Goal: Task Accomplishment & Management: Use online tool/utility

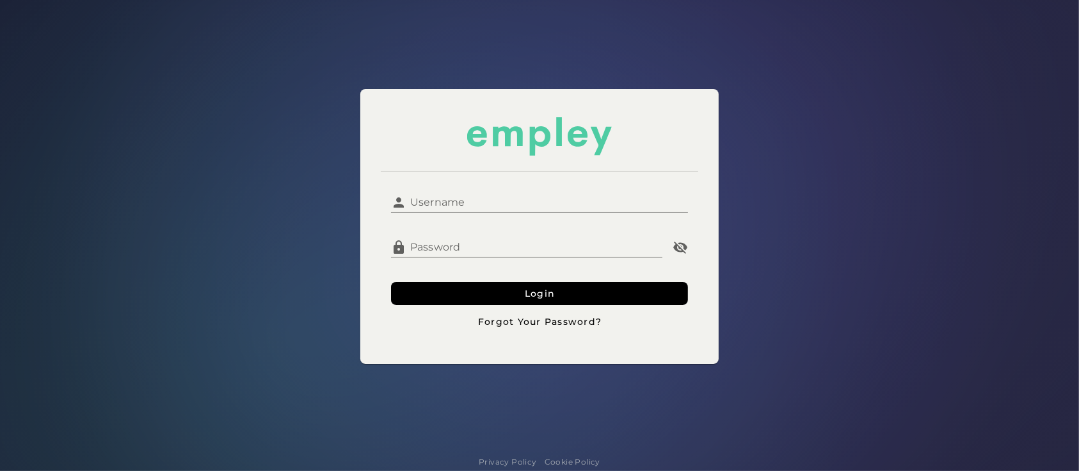
click at [554, 214] on div at bounding box center [539, 220] width 297 height 14
click at [535, 206] on input "Username" at bounding box center [548, 197] width 282 height 31
type input "**********"
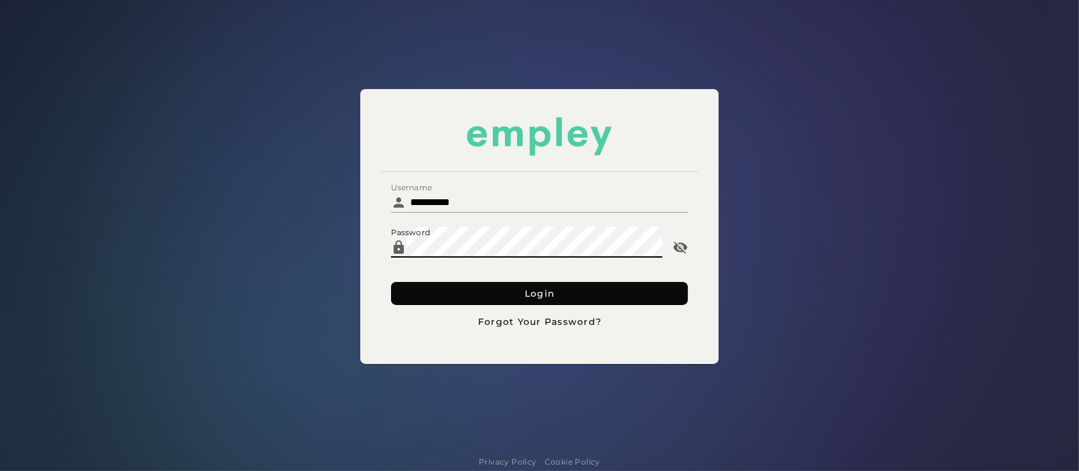
click at [497, 293] on button "Login" at bounding box center [539, 293] width 297 height 23
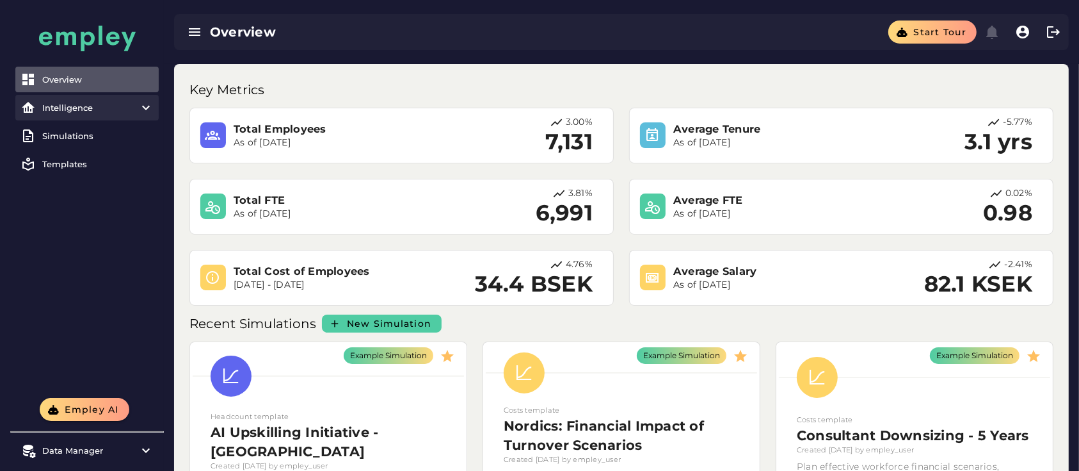
click at [61, 107] on div "Intelligence" at bounding box center [87, 107] width 90 height 10
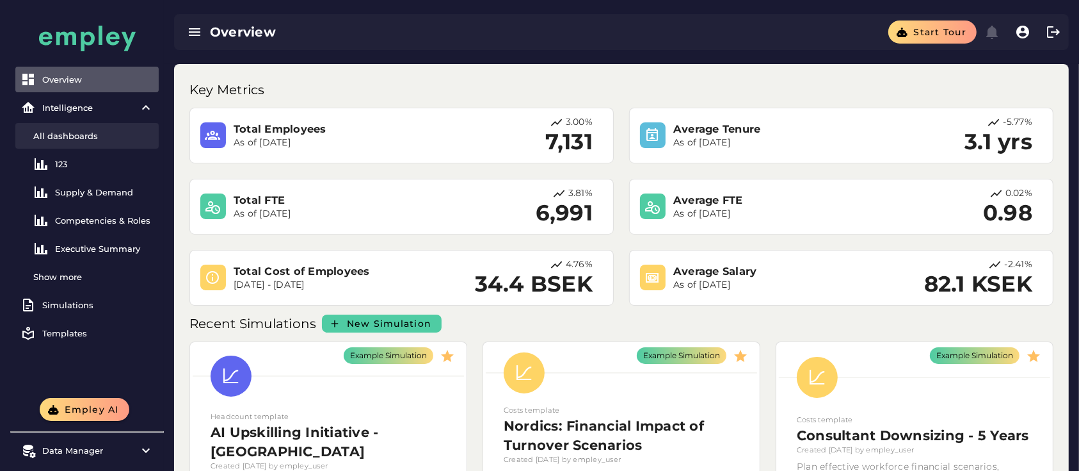
click at [67, 131] on div "All dashboards" at bounding box center [93, 136] width 120 height 10
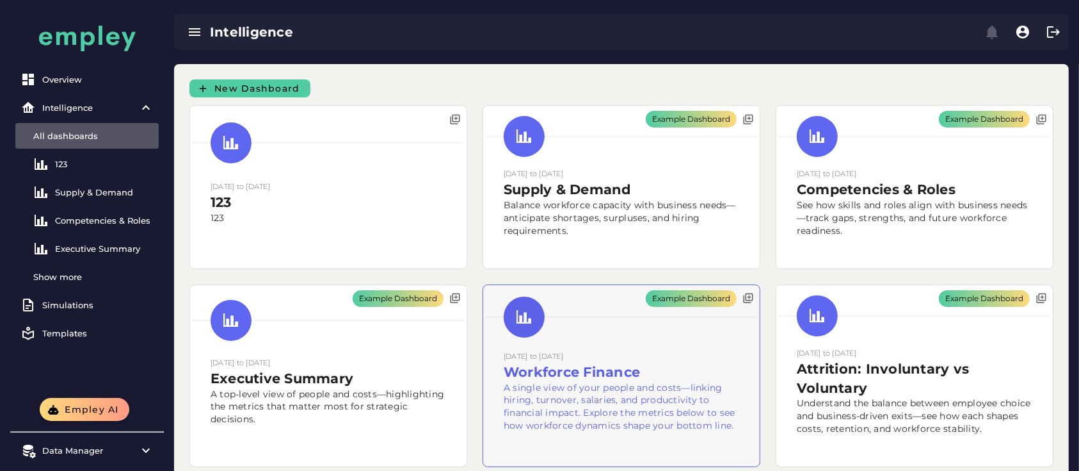
click at [618, 353] on div "Example Dashboard" at bounding box center [621, 376] width 277 height 182
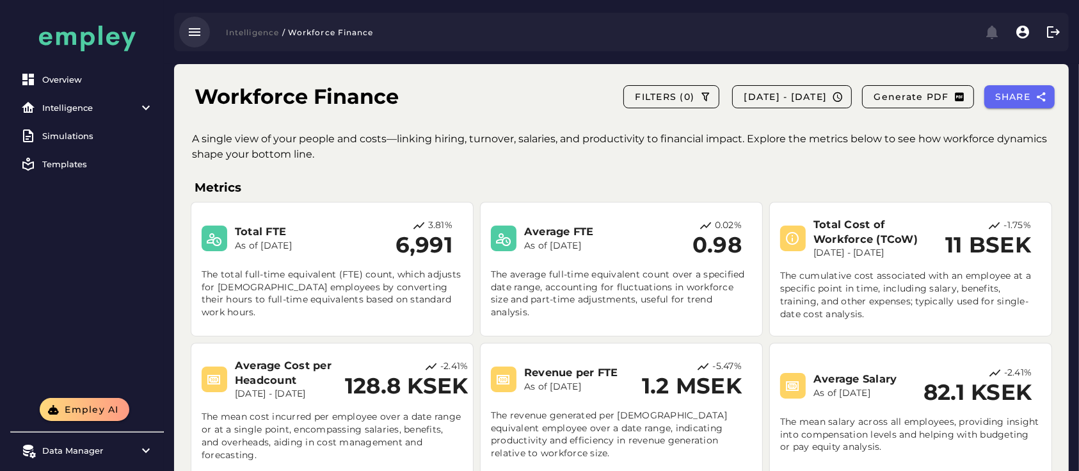
click at [193, 32] on icon "button" at bounding box center [194, 31] width 15 height 15
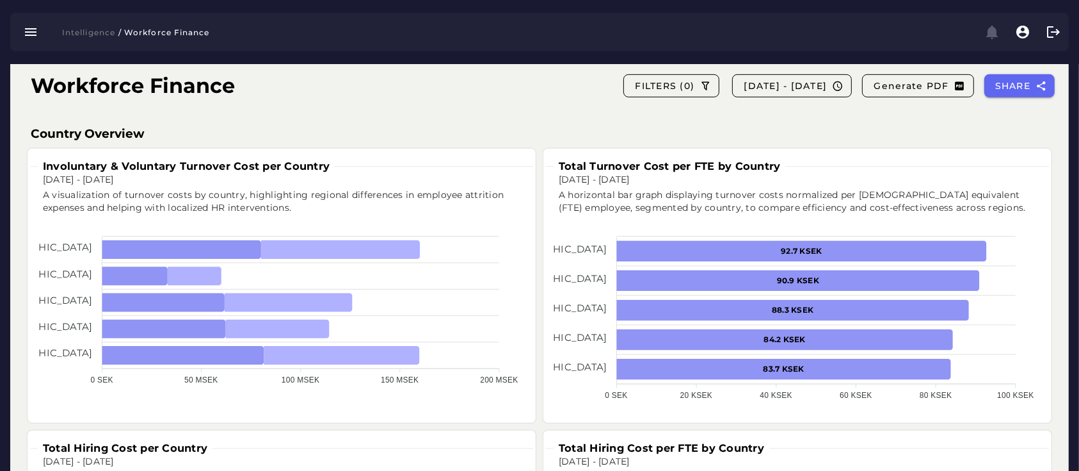
scroll to position [738, 0]
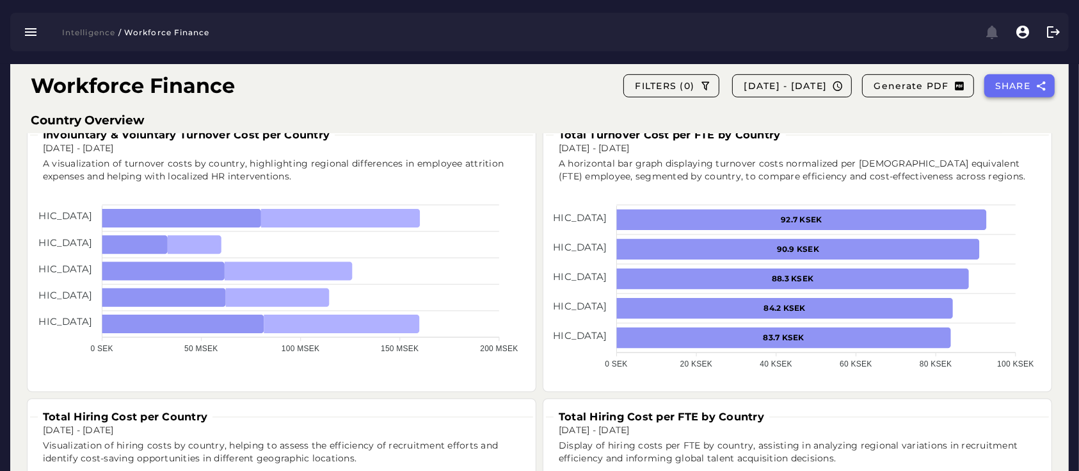
click at [1015, 93] on button "SHARE" at bounding box center [1020, 85] width 71 height 23
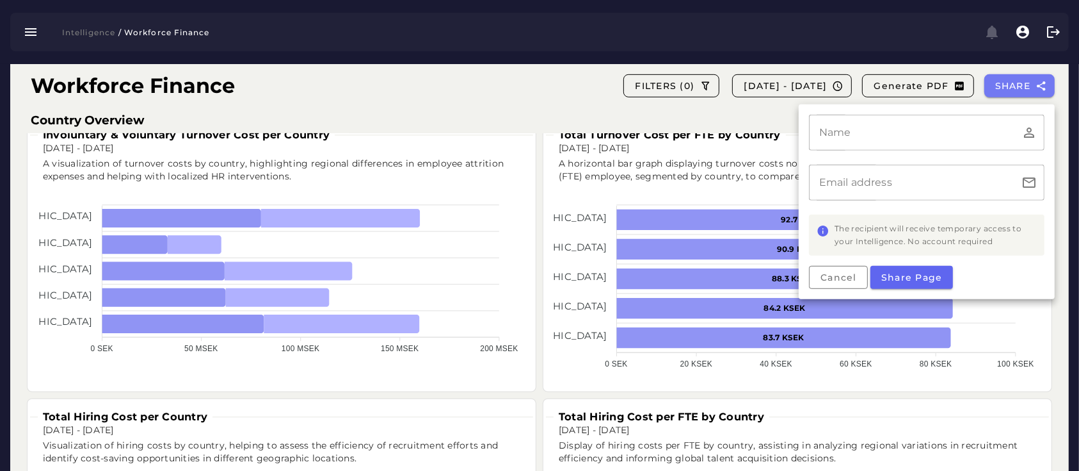
click at [736, 164] on div "A horizontal bar graph displaying turnover costs normalized per [DEMOGRAPHIC_DA…" at bounding box center [800, 170] width 498 height 41
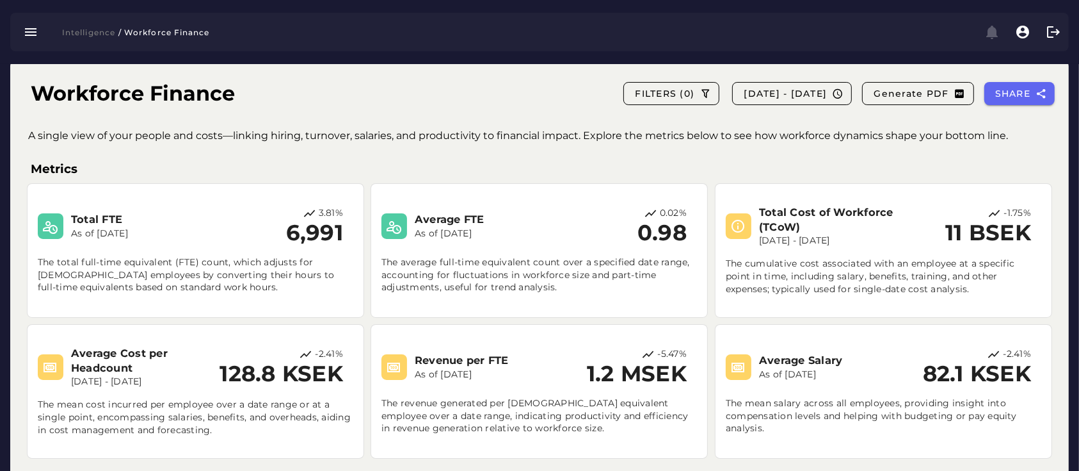
scroll to position [0, 0]
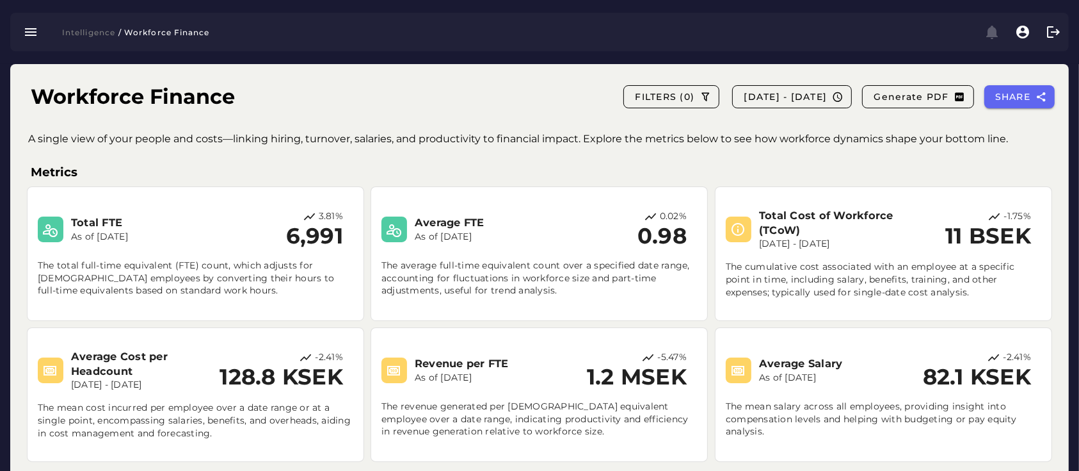
click at [31, 47] on div "Intelligence / Workforce Finance" at bounding box center [539, 32] width 1059 height 38
click at [27, 40] on button "button" at bounding box center [30, 32] width 31 height 31
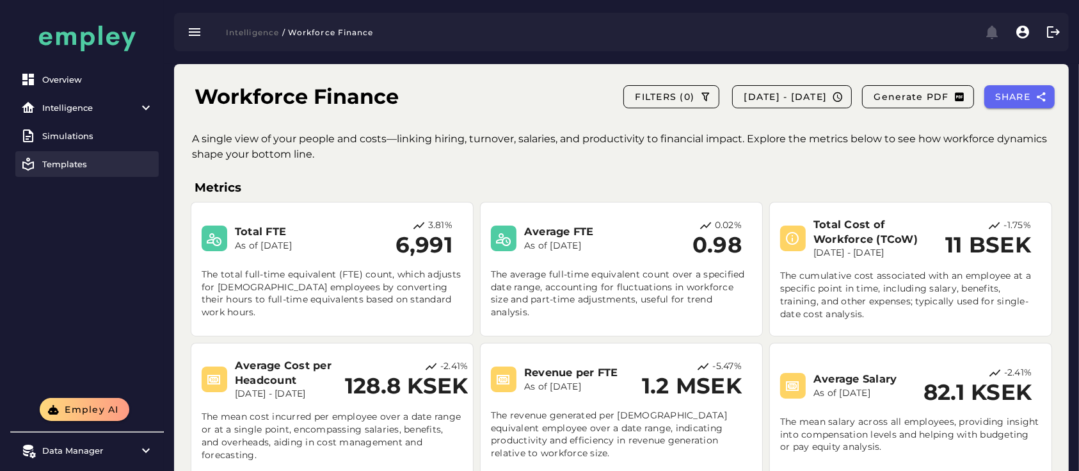
click at [76, 161] on div "Templates" at bounding box center [97, 164] width 111 height 10
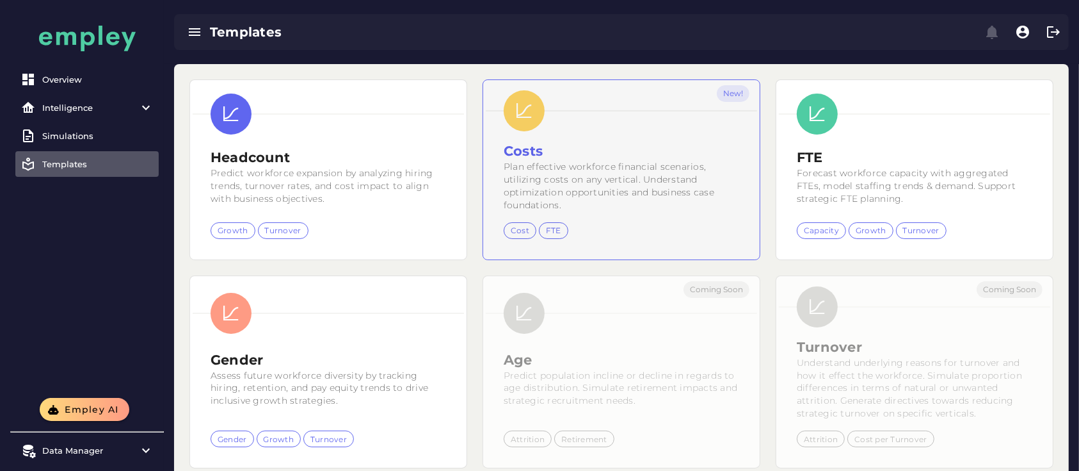
click at [566, 197] on div "New!" at bounding box center [621, 169] width 277 height 179
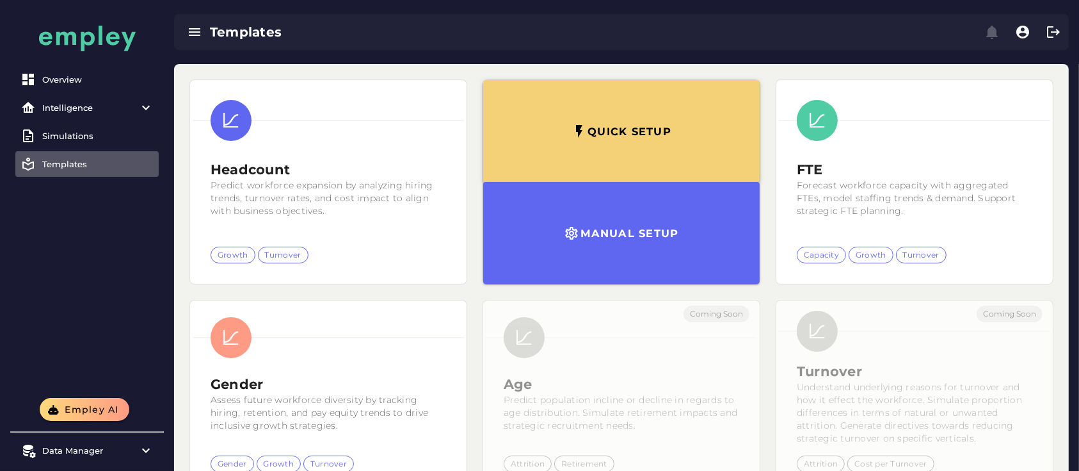
click at [633, 142] on button "Quick setup" at bounding box center [621, 131] width 277 height 102
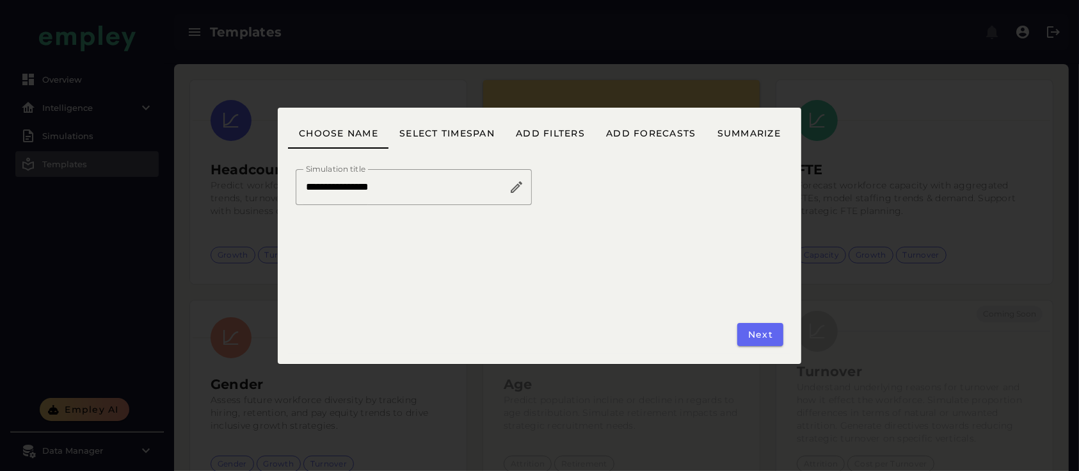
click at [417, 202] on input "**********" at bounding box center [402, 187] width 213 height 36
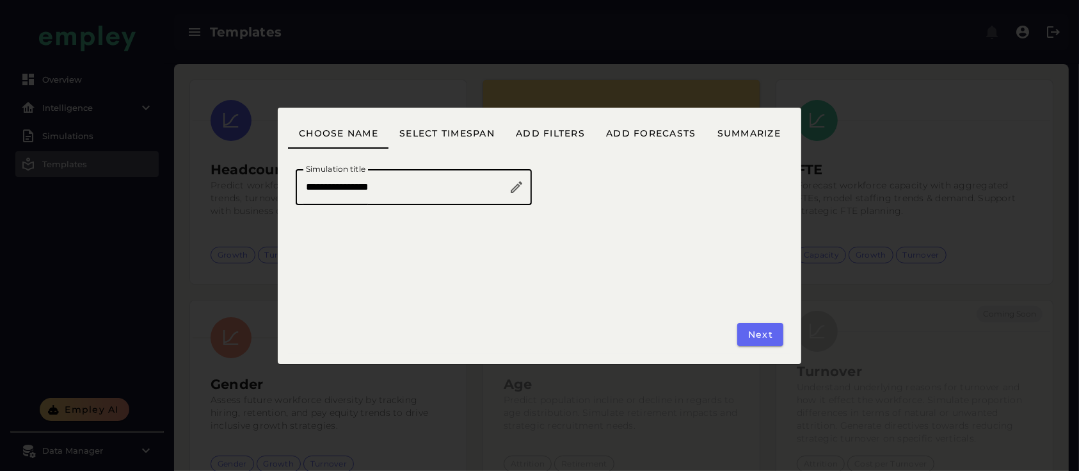
type input "*****"
type input "*"
type input "**********"
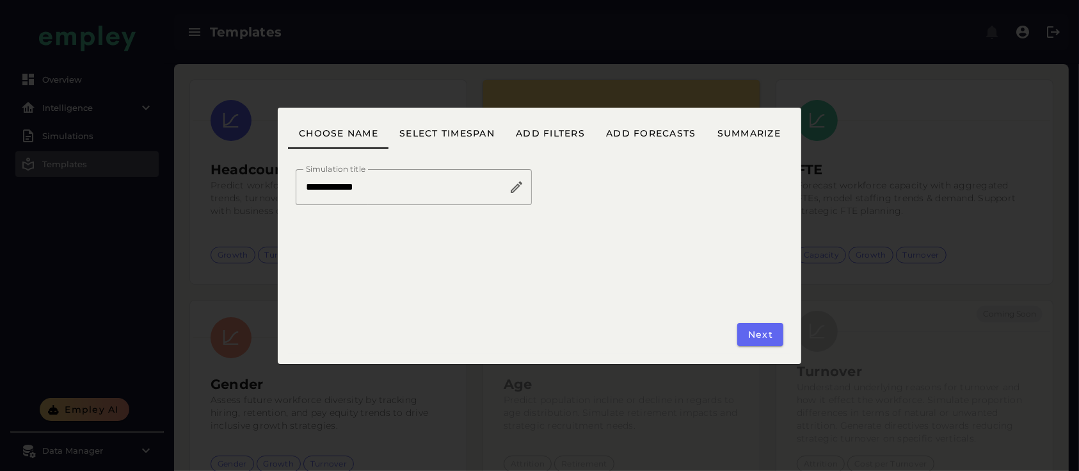
click at [530, 277] on div "**********" at bounding box center [539, 251] width 503 height 205
click at [752, 332] on span "Next" at bounding box center [761, 334] width 26 height 12
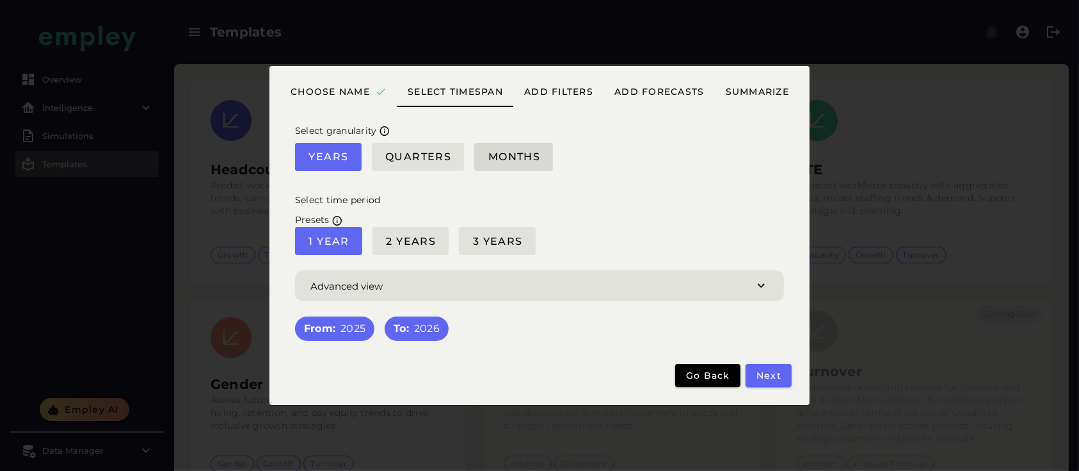
click at [511, 157] on span "Months" at bounding box center [513, 156] width 53 height 12
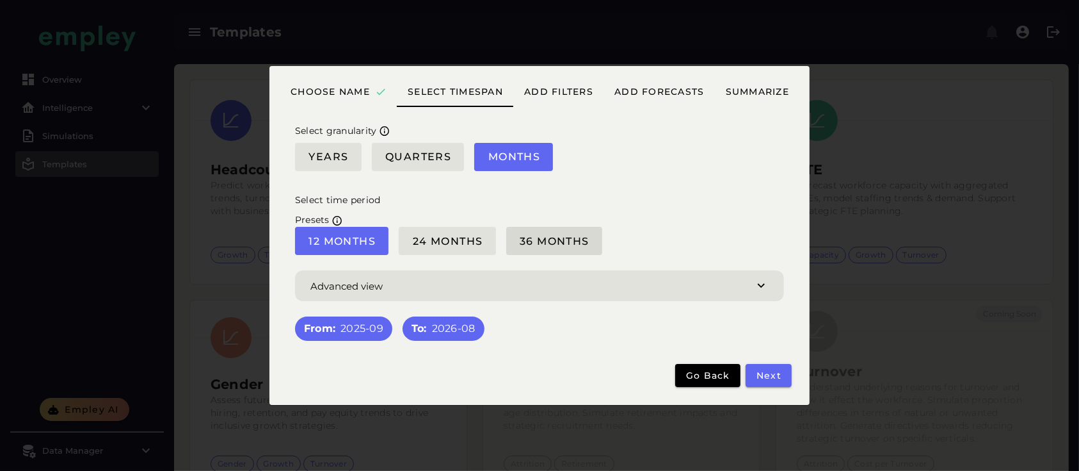
click at [563, 238] on span "36 Months" at bounding box center [554, 241] width 70 height 12
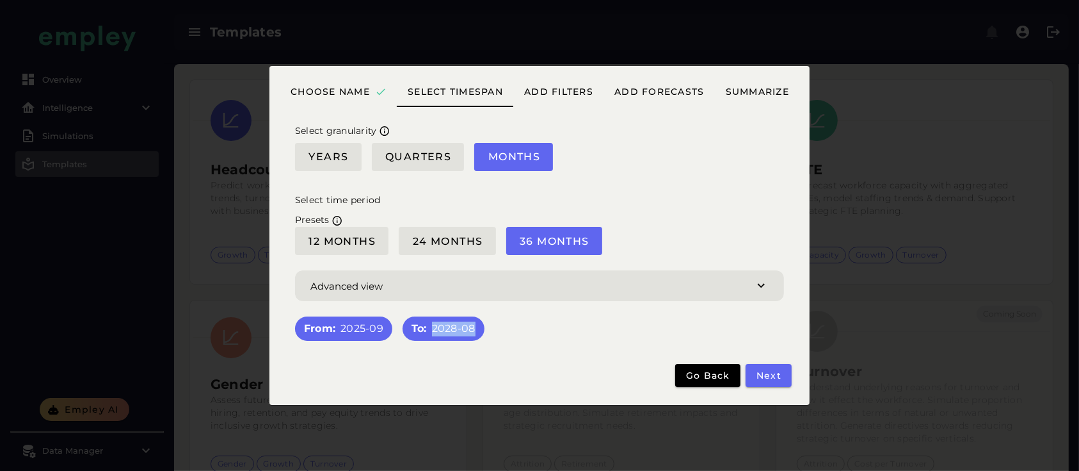
click at [473, 330] on div "To: 2028-08" at bounding box center [444, 328] width 64 height 15
click at [586, 345] on div "From: 2025-09 To: 2028-08" at bounding box center [539, 329] width 505 height 40
click at [777, 373] on span "Next" at bounding box center [769, 375] width 26 height 12
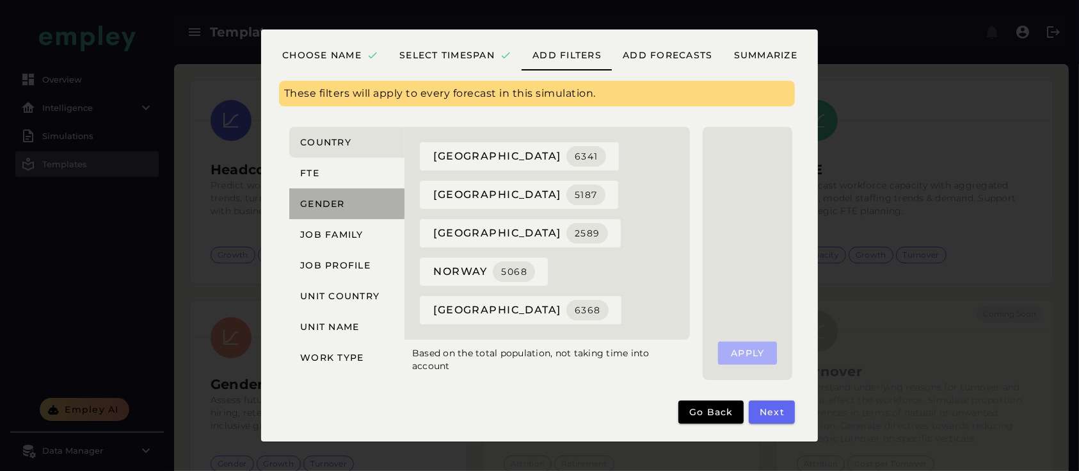
click at [322, 190] on button "Gender" at bounding box center [346, 203] width 115 height 31
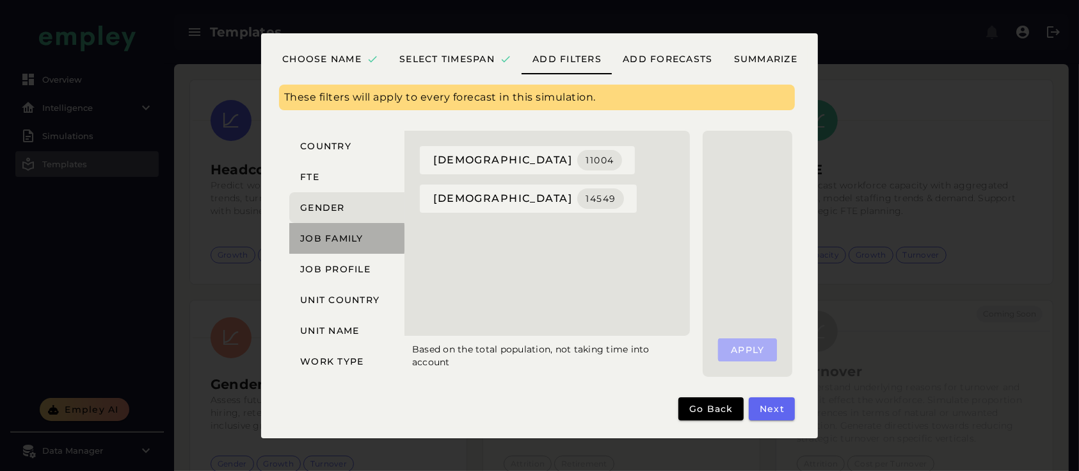
click at [311, 235] on span "Job family" at bounding box center [332, 238] width 64 height 12
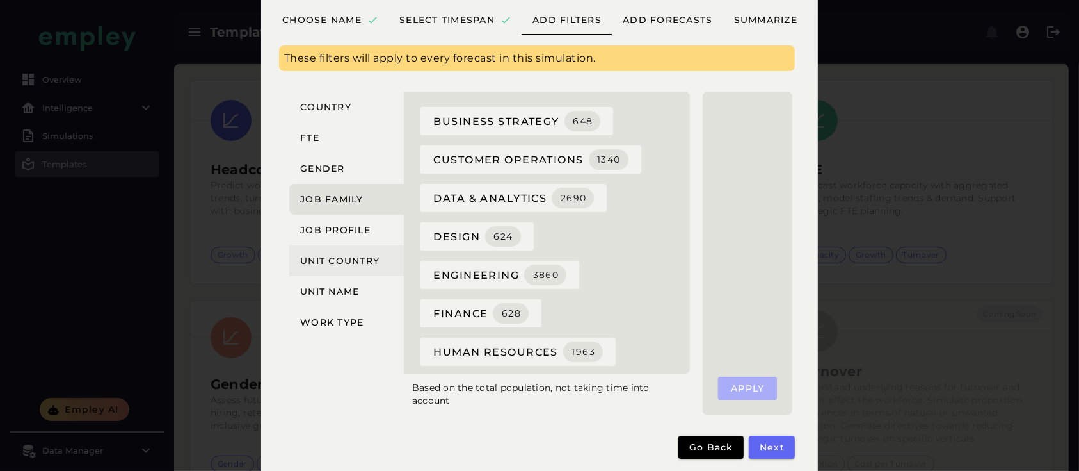
click at [325, 263] on span "Unit country" at bounding box center [340, 261] width 80 height 12
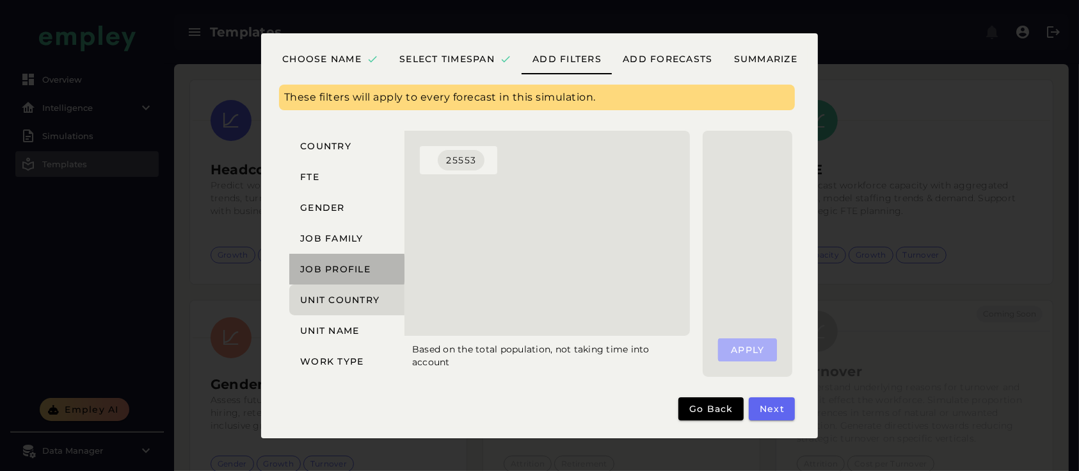
click at [325, 263] on button "Job profile" at bounding box center [346, 269] width 115 height 31
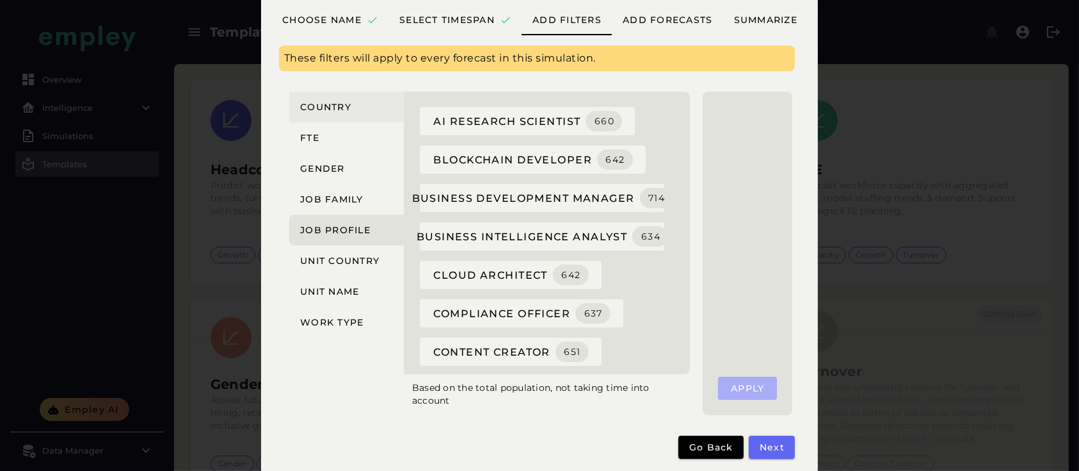
click at [338, 108] on span "Country" at bounding box center [326, 107] width 52 height 12
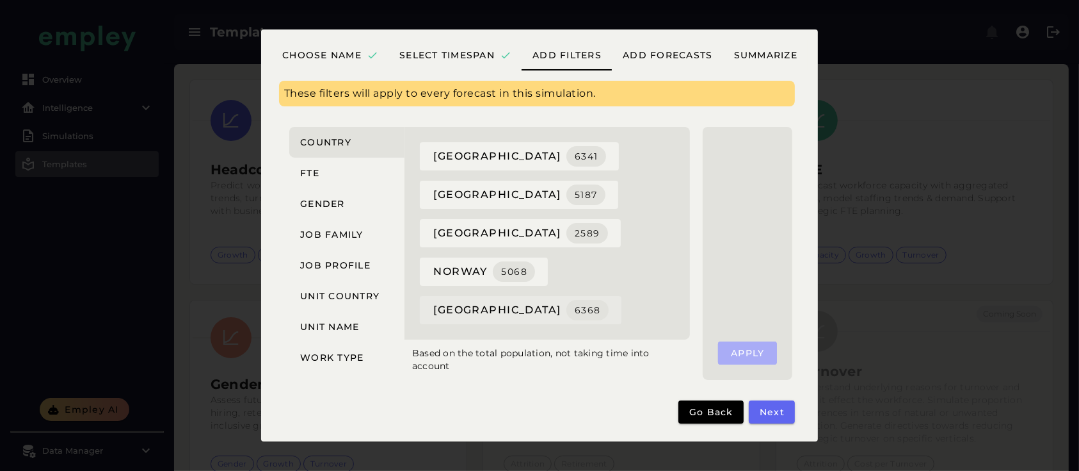
click at [451, 307] on span "sweden 6368" at bounding box center [521, 310] width 176 height 20
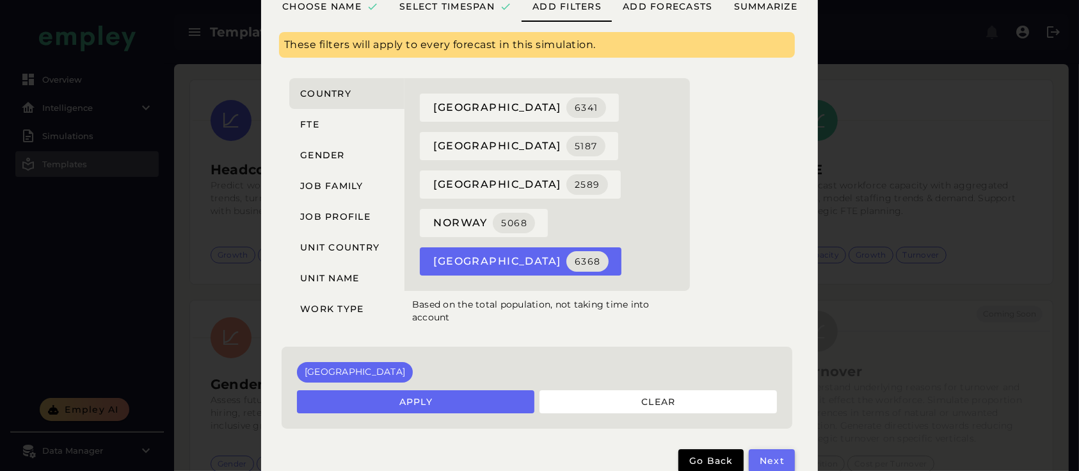
click at [769, 461] on span "Next" at bounding box center [772, 461] width 26 height 12
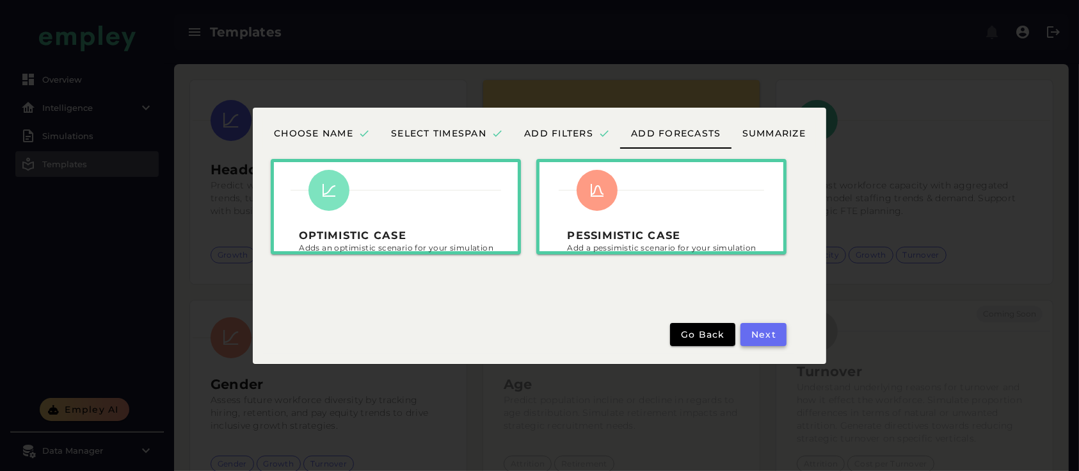
click at [751, 339] on span "Next" at bounding box center [764, 334] width 26 height 12
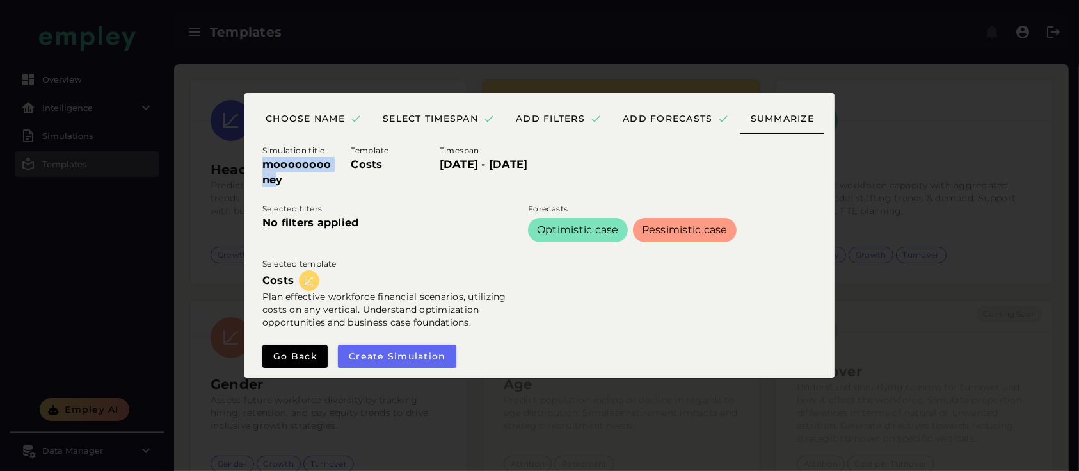
drag, startPoint x: 278, startPoint y: 172, endPoint x: 259, endPoint y: 165, distance: 20.1
click at [259, 165] on div "Simulation title mooooooooney" at bounding box center [299, 165] width 88 height 58
click at [383, 356] on span "Create simulation" at bounding box center [397, 356] width 98 height 12
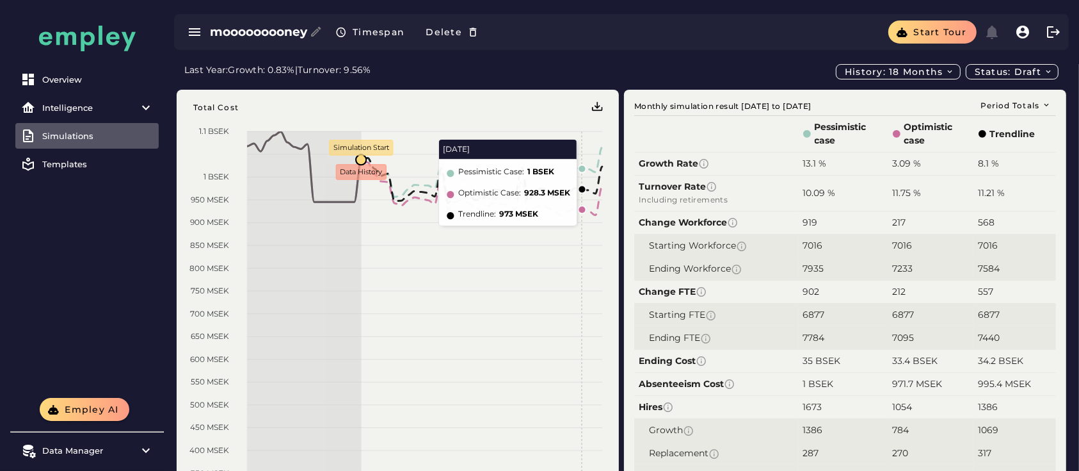
click at [880, 73] on span "History: 18 months" at bounding box center [900, 72] width 111 height 12
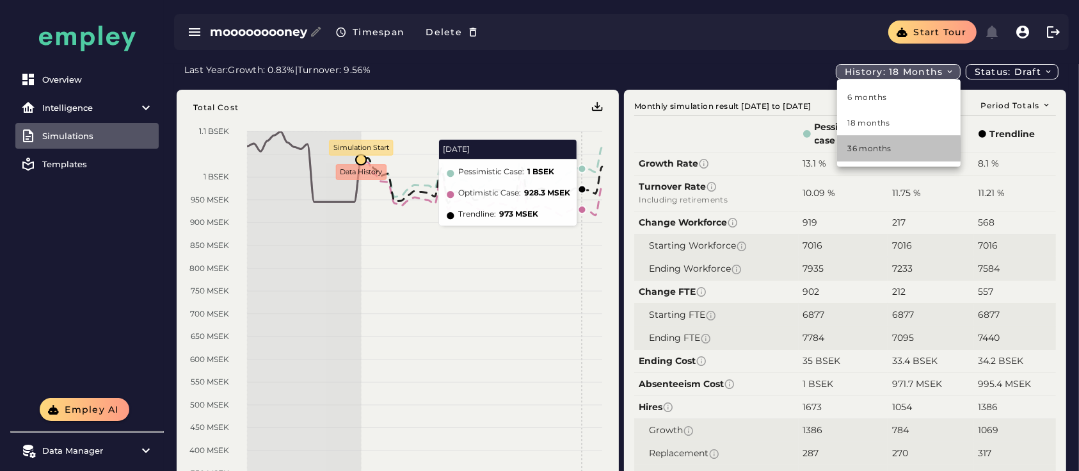
click at [856, 143] on div "36 months" at bounding box center [899, 149] width 103 height 12
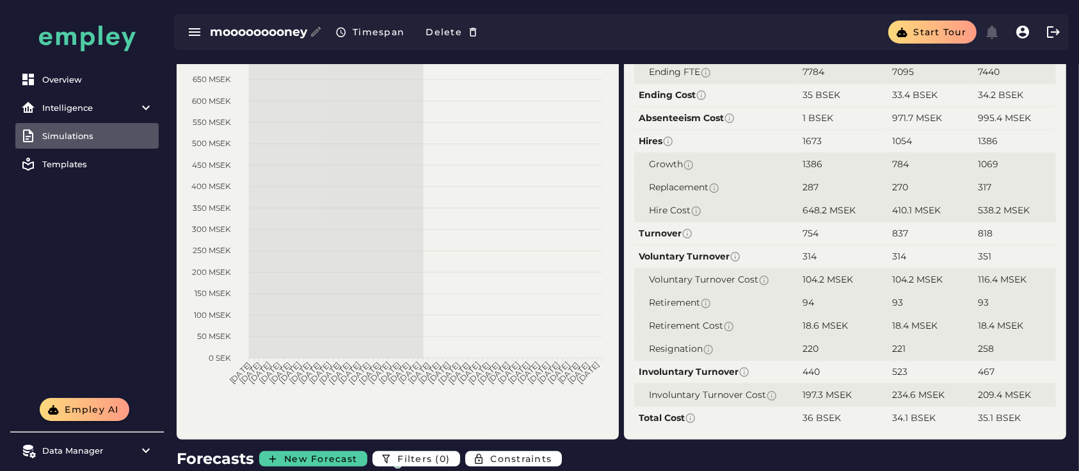
scroll to position [283, 0]
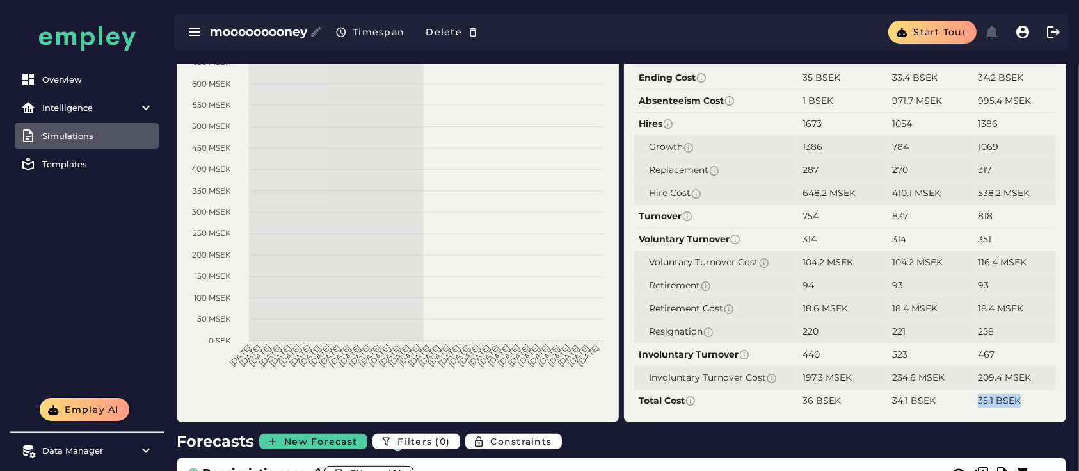
drag, startPoint x: 1021, startPoint y: 402, endPoint x: 977, endPoint y: 401, distance: 44.2
click at [977, 401] on td "35.1 BSEK" at bounding box center [1015, 400] width 83 height 23
drag, startPoint x: 937, startPoint y: 400, endPoint x: 885, endPoint y: 398, distance: 51.9
click at [885, 398] on tr "Total Cost 36 BSEK 34.1 BSEK 35.1 BSEK" at bounding box center [846, 400] width 422 height 23
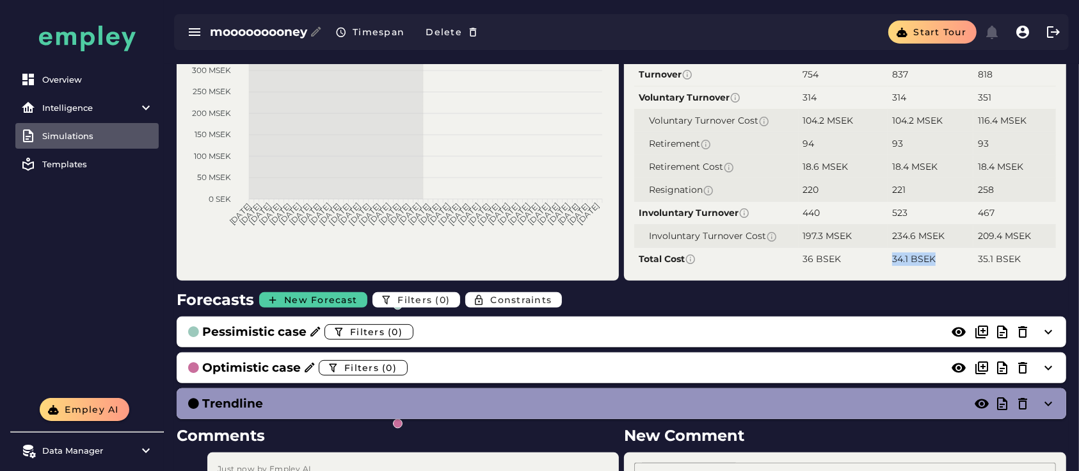
scroll to position [426, 0]
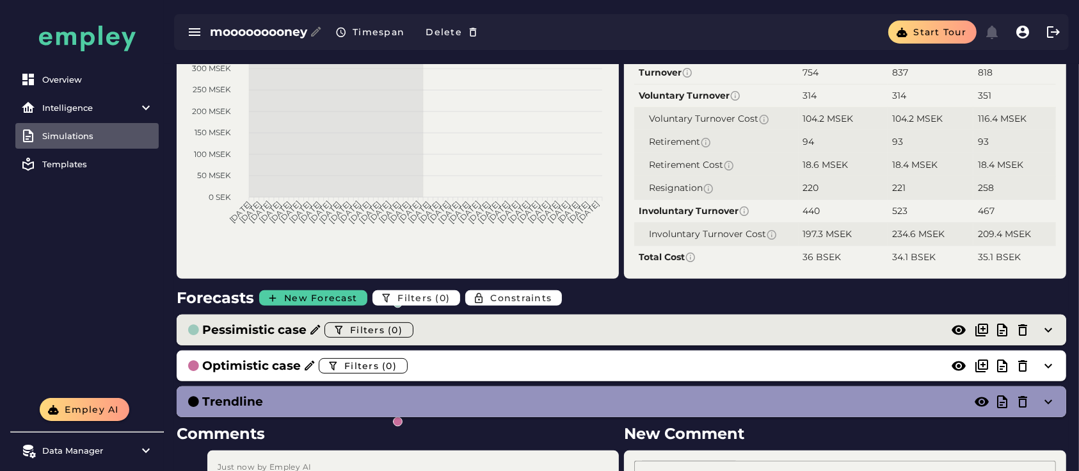
click at [532, 320] on div "Pessimistic case Filters (0)" at bounding box center [609, 329] width 844 height 20
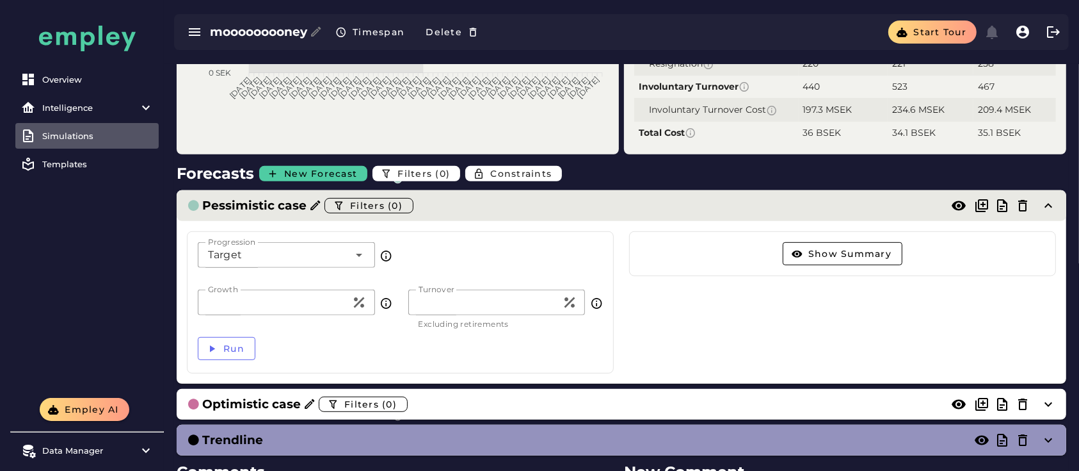
scroll to position [558, 0]
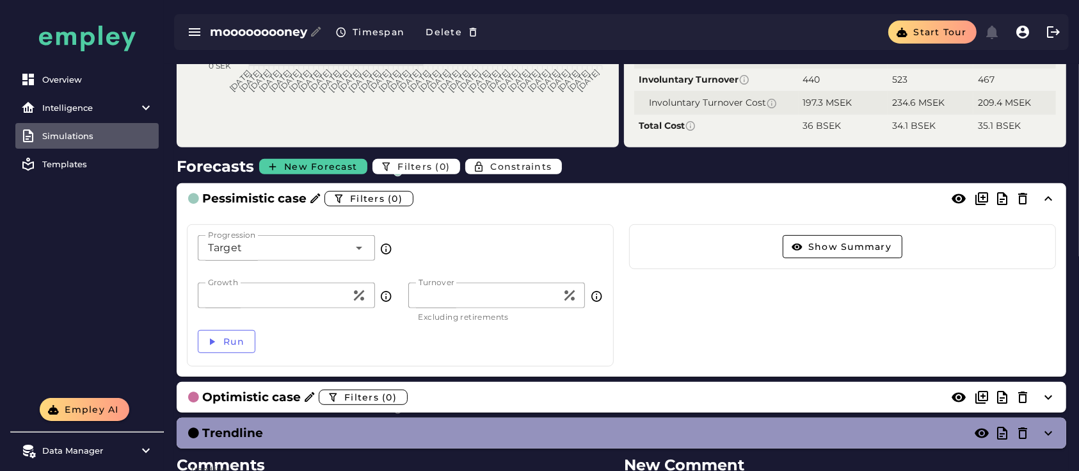
click at [245, 245] on div "Target ******" at bounding box center [274, 248] width 152 height 26
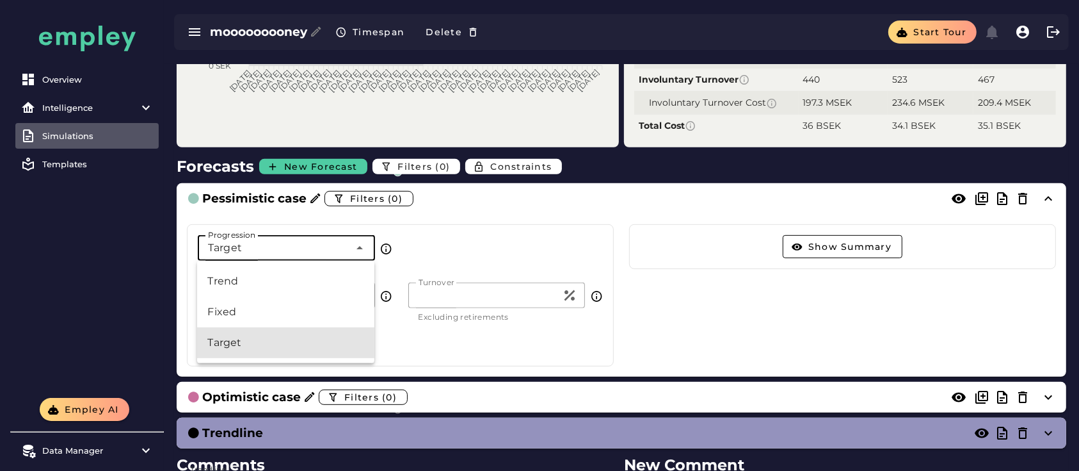
click at [489, 214] on div "Progression Target ****** Progression Growth ** Growth Turnover * Turnover Excl…" at bounding box center [622, 295] width 890 height 163
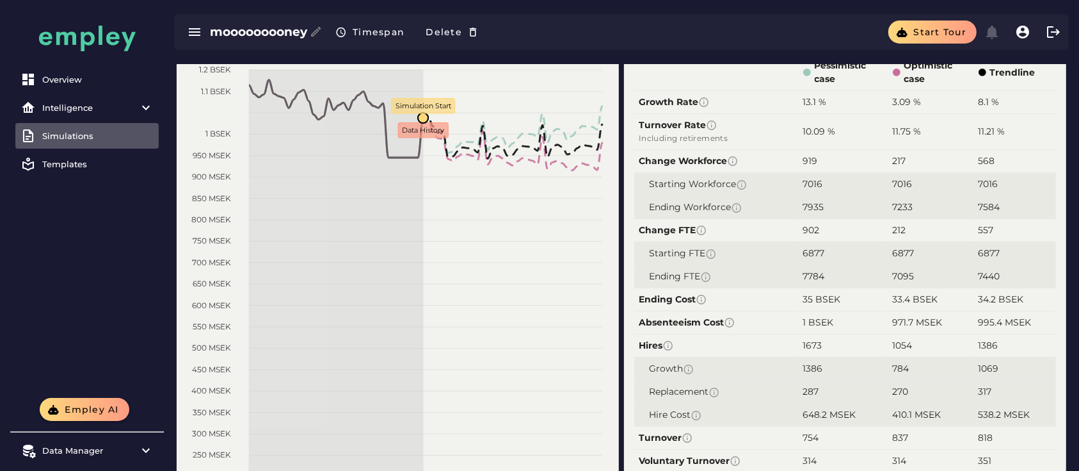
scroll to position [0, 0]
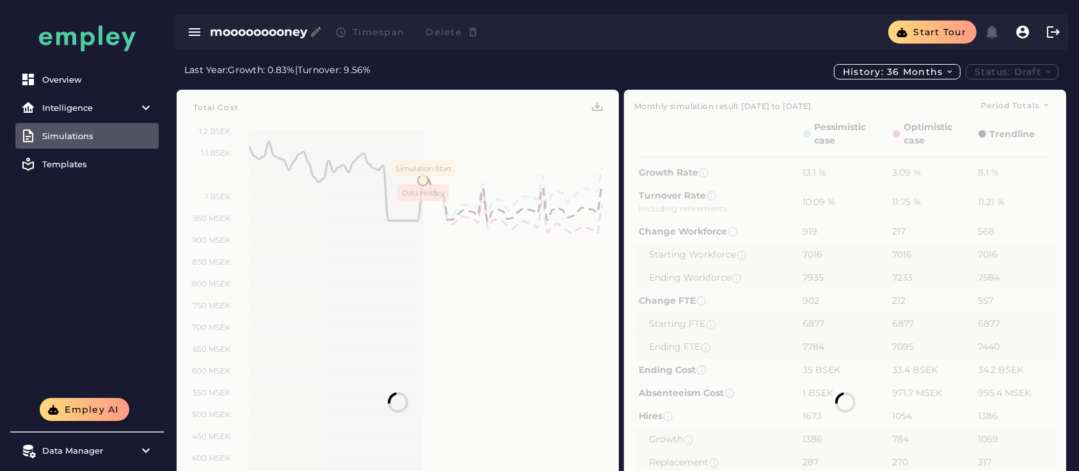
click at [960, 168] on div at bounding box center [845, 402] width 442 height 624
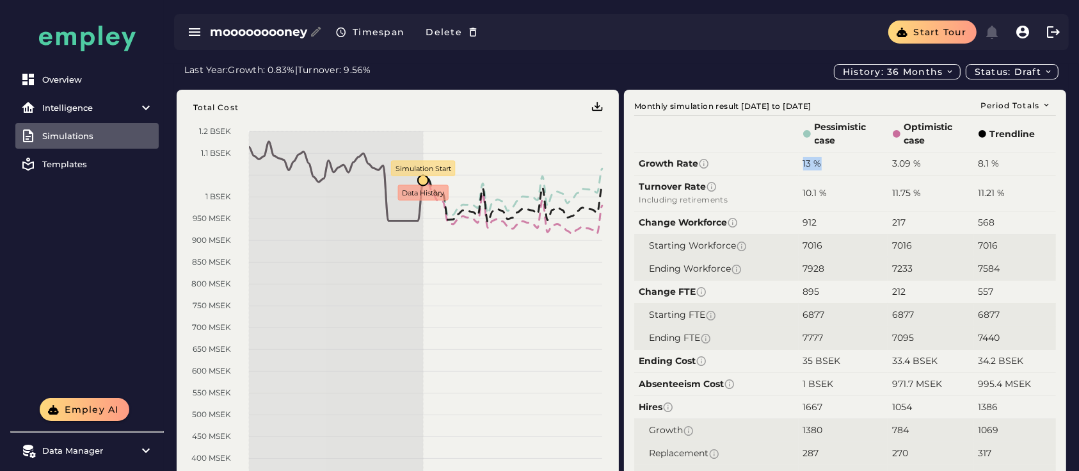
drag, startPoint x: 825, startPoint y: 166, endPoint x: 798, endPoint y: 166, distance: 26.9
click at [799, 166] on td "13 %" at bounding box center [843, 163] width 89 height 23
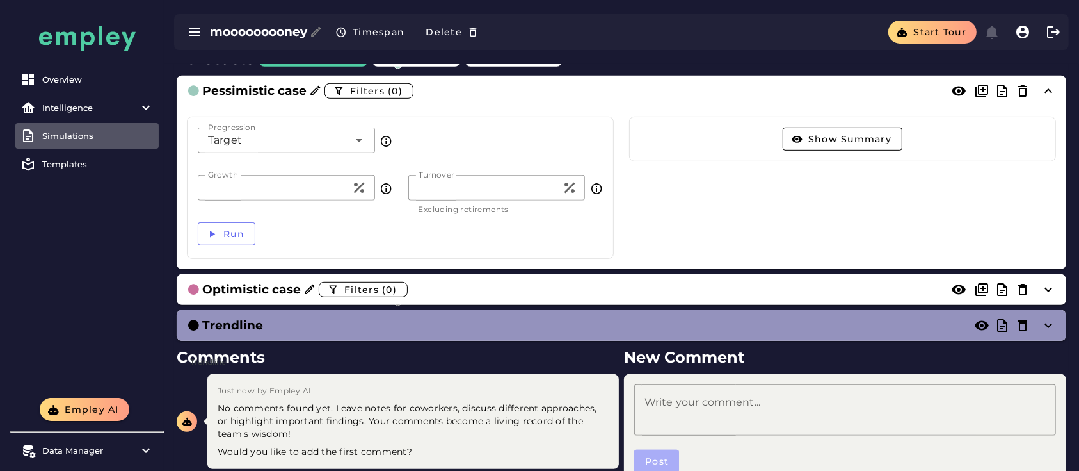
scroll to position [675, 0]
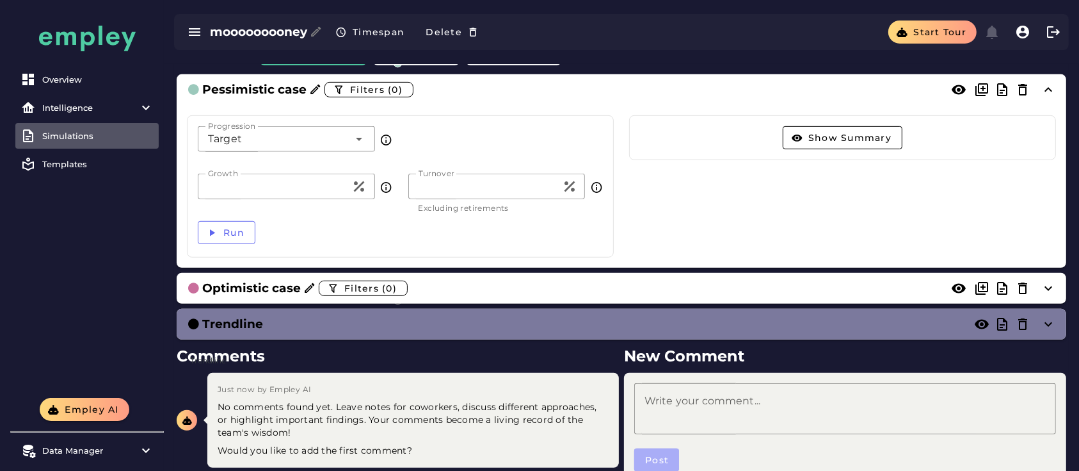
click at [447, 316] on div "Trendline" at bounding box center [609, 324] width 844 height 18
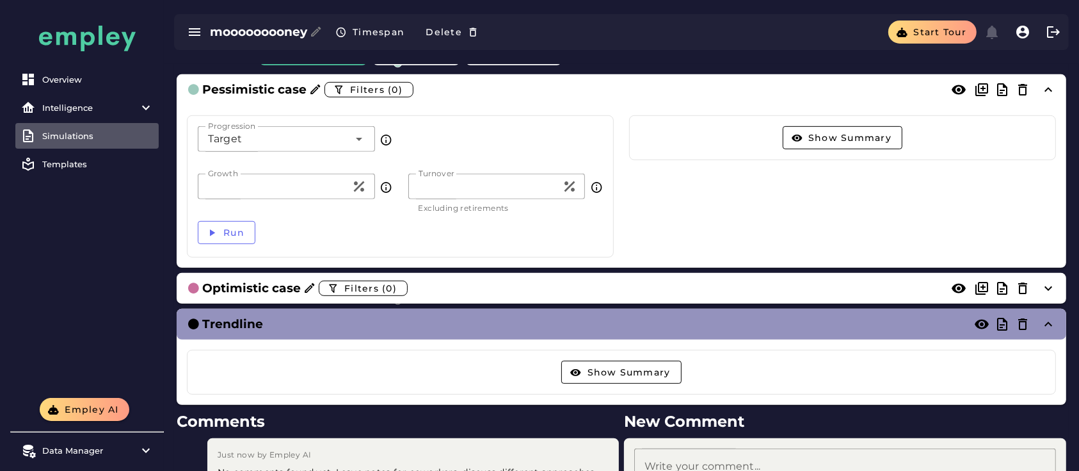
scroll to position [759, 0]
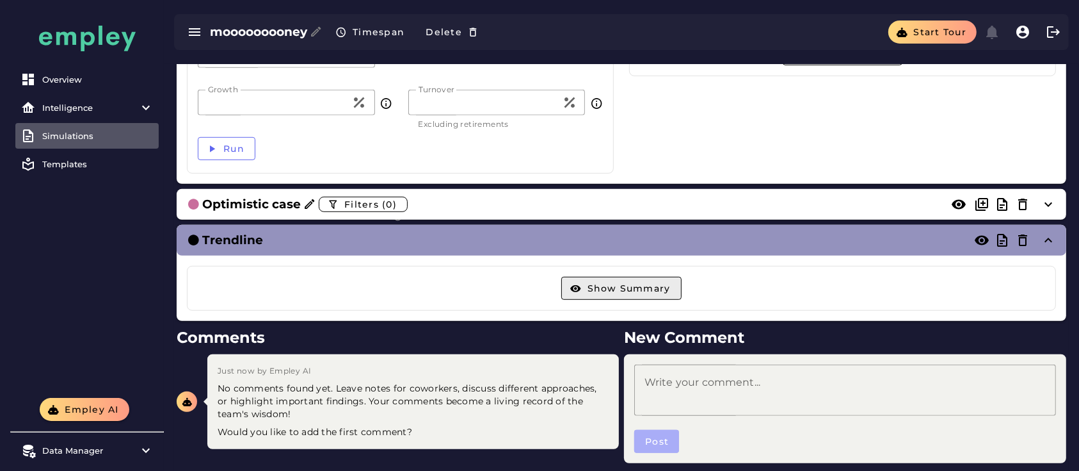
click at [626, 293] on button "Show Summary" at bounding box center [622, 288] width 120 height 23
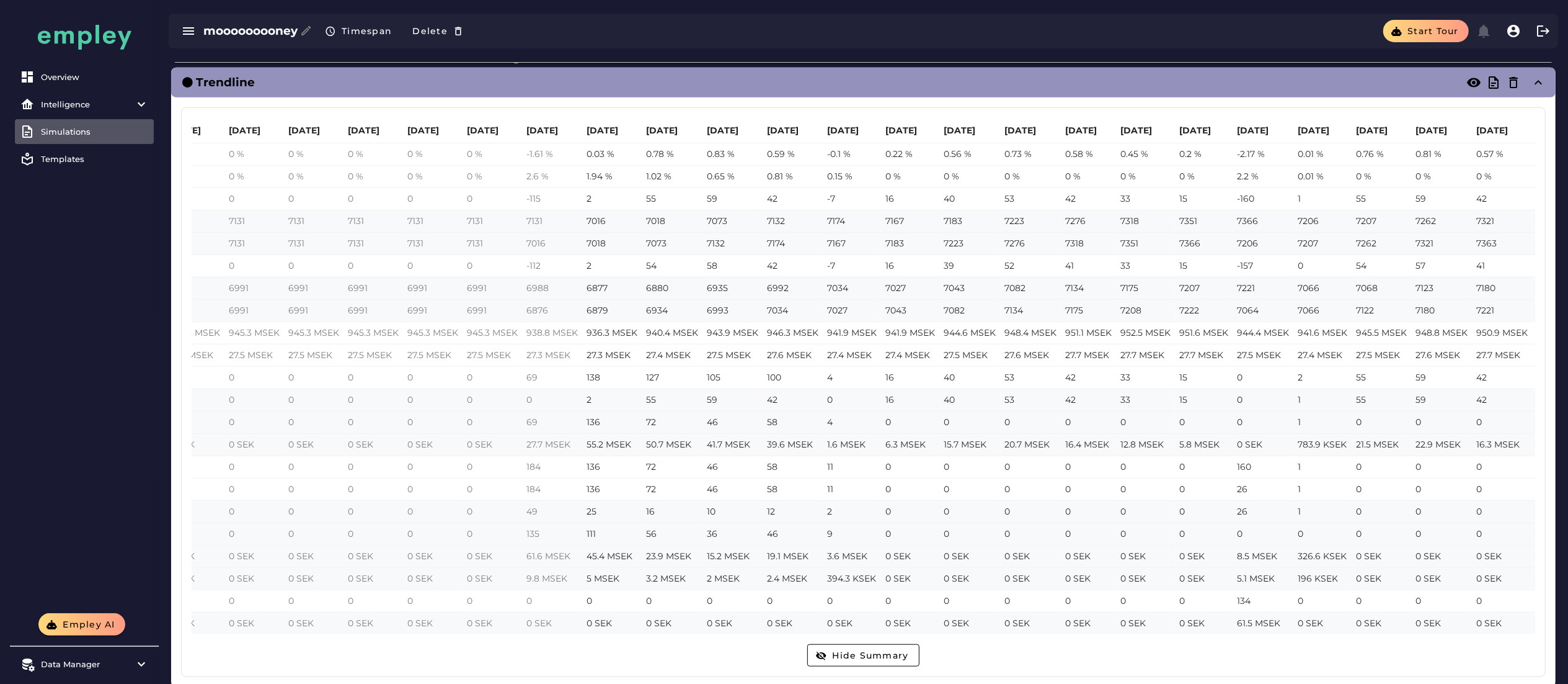
scroll to position [0, 1876]
drag, startPoint x: 802, startPoint y: 475, endPoint x: 863, endPoint y: 463, distance: 62.2
click at [863, 455] on tr "Turnover 164 116 104 107 242 167 132 117 104 133 178 263 193 114 98 115 217 134…" at bounding box center [512, 466] width 4396 height 22
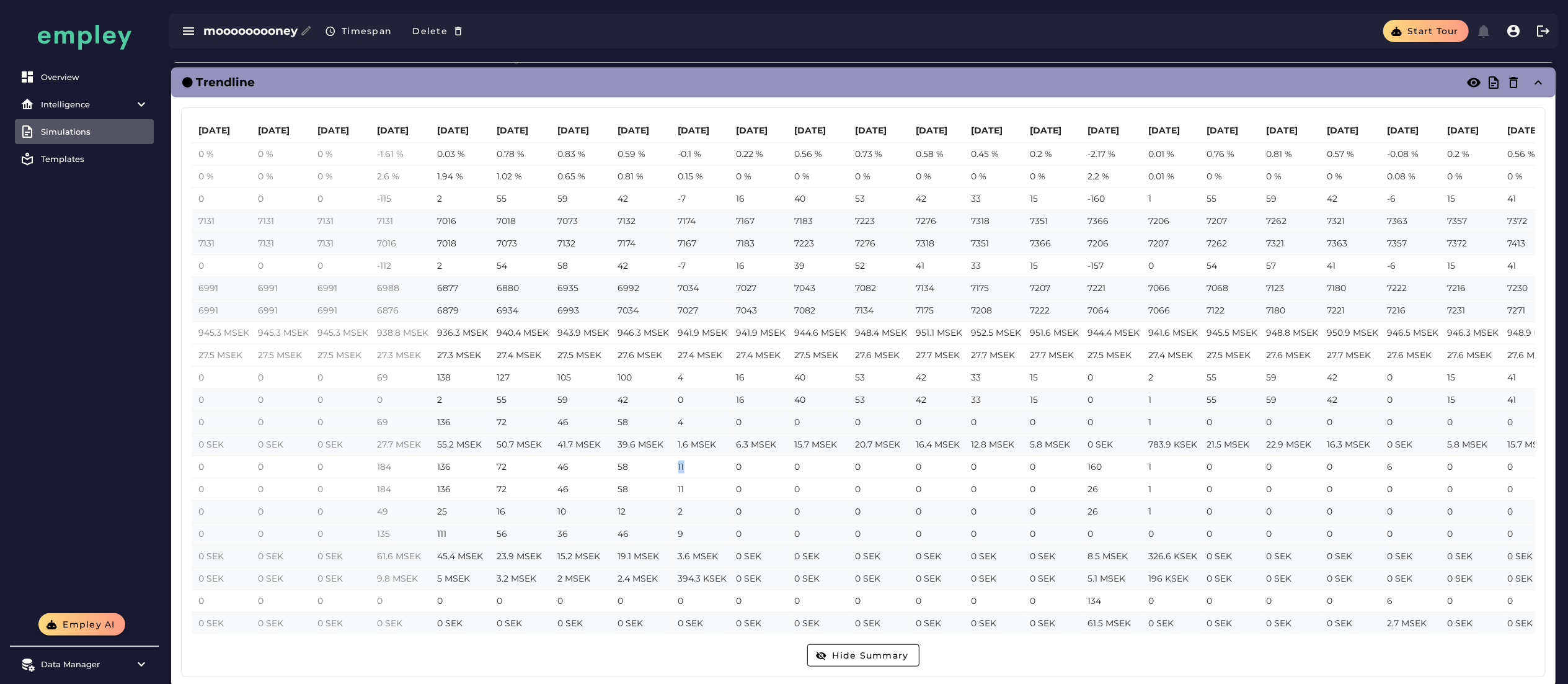
scroll to position [0, 2019]
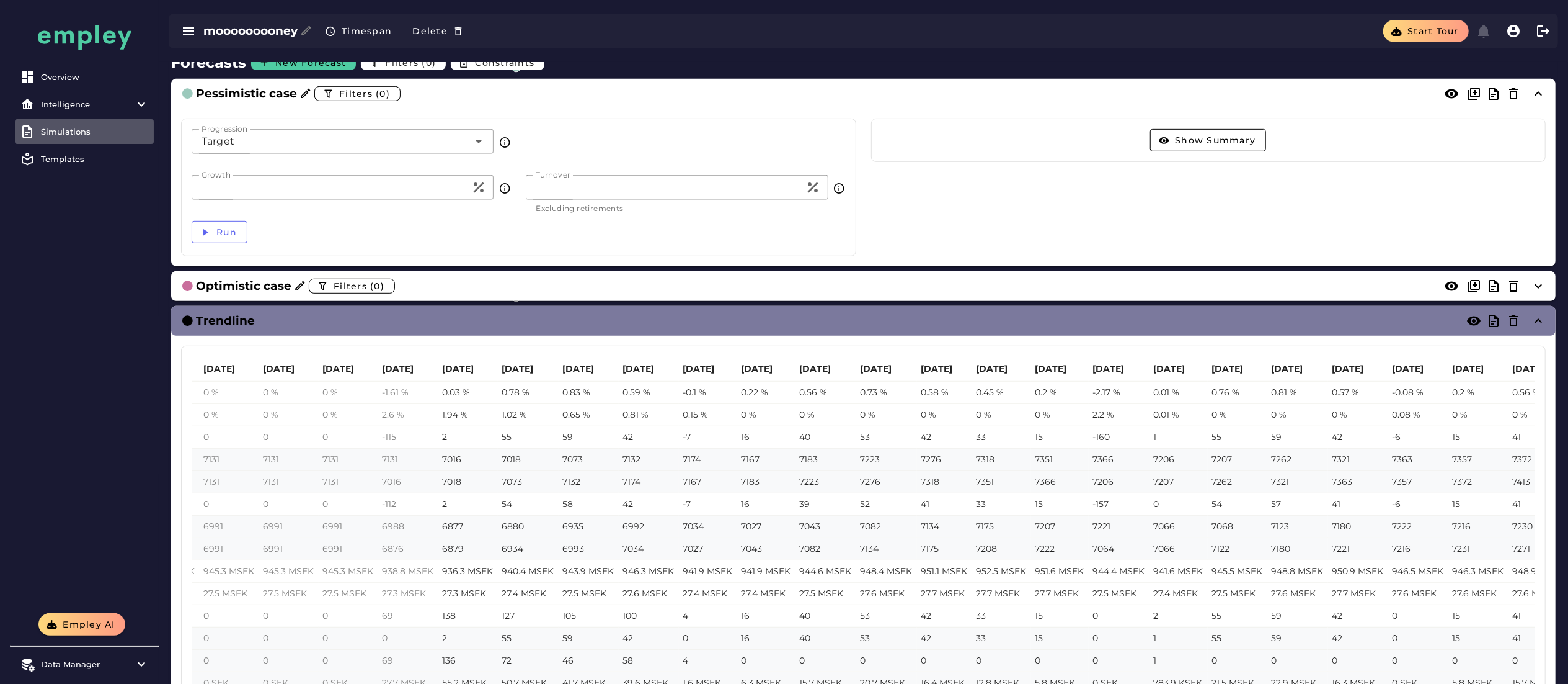
click at [754, 325] on div "Trendline" at bounding box center [851, 321] width 1340 height 17
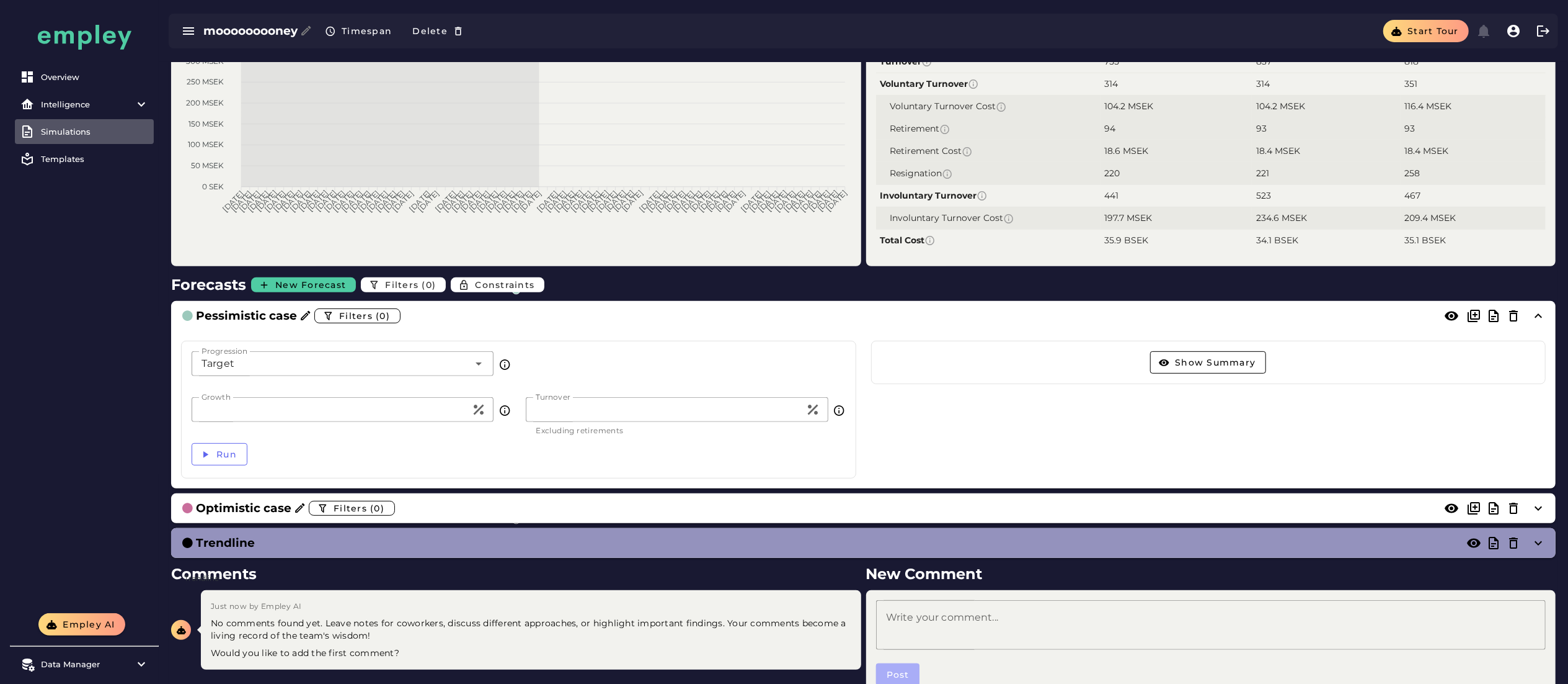
scroll to position [424, 0]
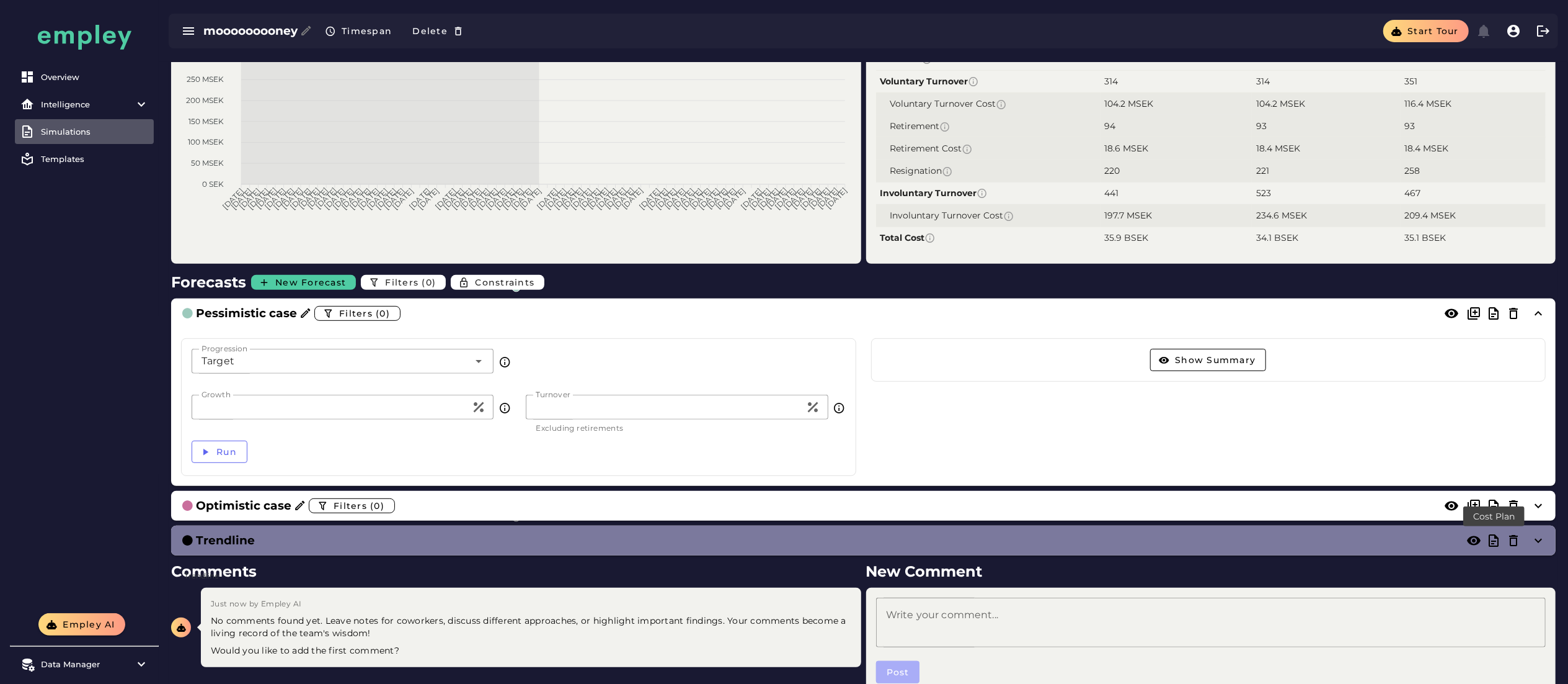
click at [1045, 455] on icon at bounding box center [1493, 540] width 15 height 15
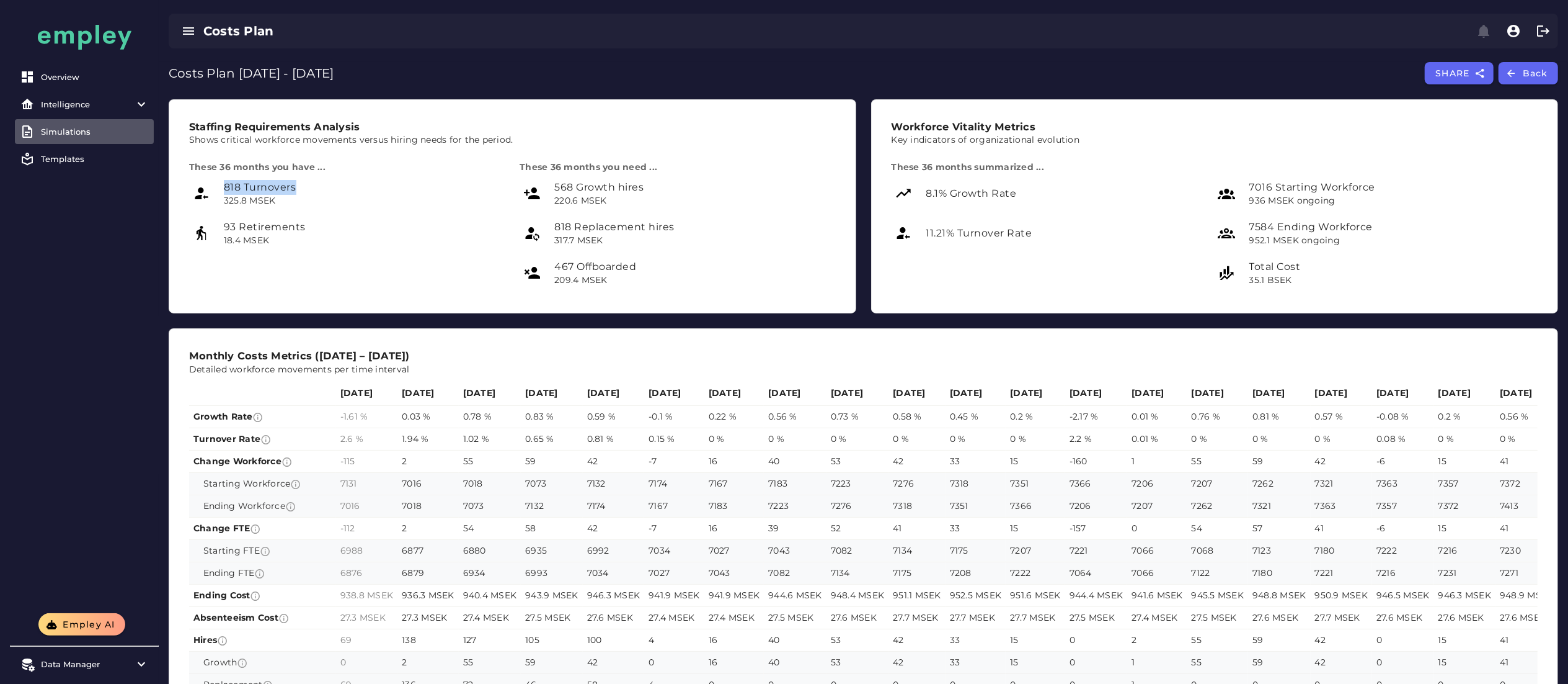
drag, startPoint x: 299, startPoint y: 186, endPoint x: 208, endPoint y: 198, distance: 91.8
click at [208, 198] on div "818 Turnovers 325.8 MSEK" at bounding box center [347, 193] width 316 height 30
drag, startPoint x: 318, startPoint y: 225, endPoint x: 201, endPoint y: 246, distance: 118.9
click at [201, 246] on div "93 Retirements 18.4 MSEK" at bounding box center [347, 233] width 316 height 30
click at [599, 297] on div "These 36 months you need ... 568 Growth hires 220.6 MSEK 818 Replacement hires …" at bounding box center [677, 227] width 330 height 146
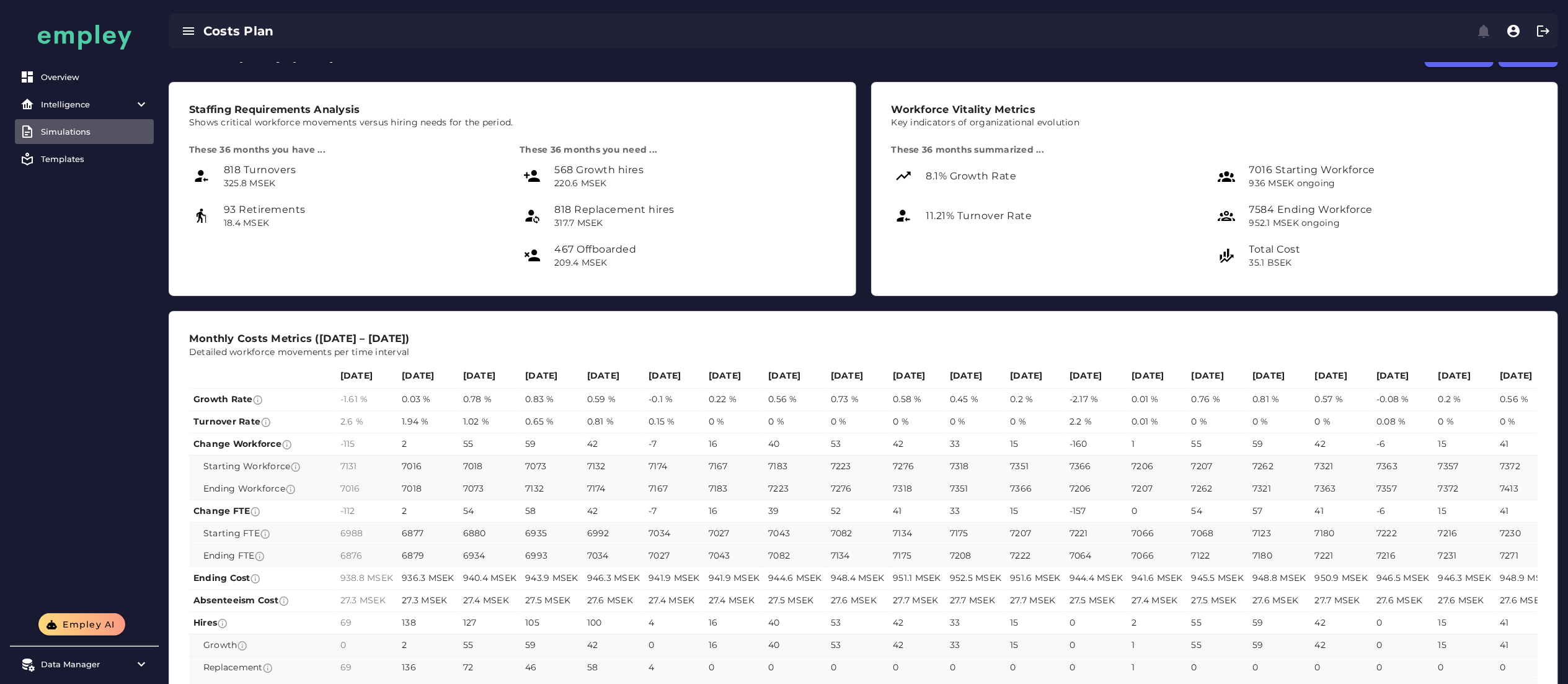
scroll to position [25, 0]
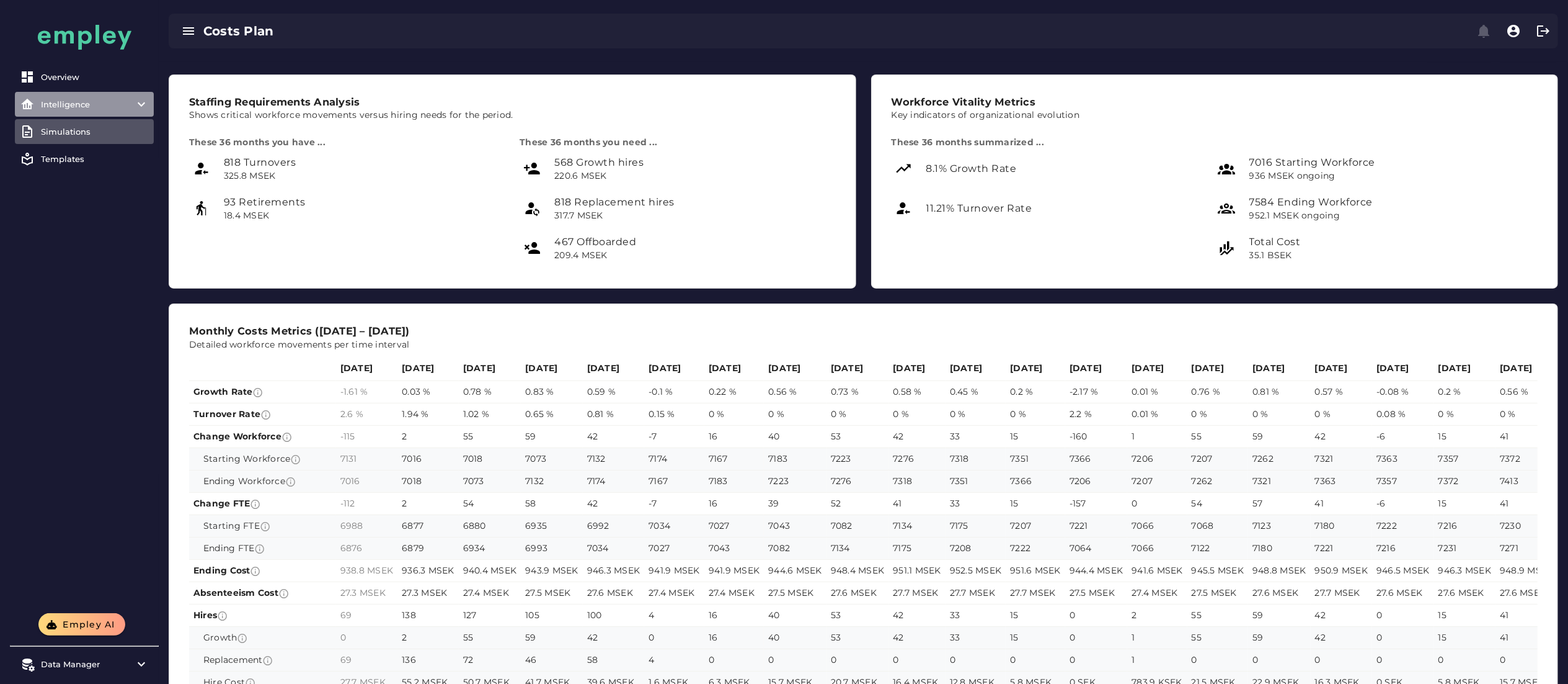
click at [70, 107] on div "Intelligence" at bounding box center [84, 104] width 87 height 10
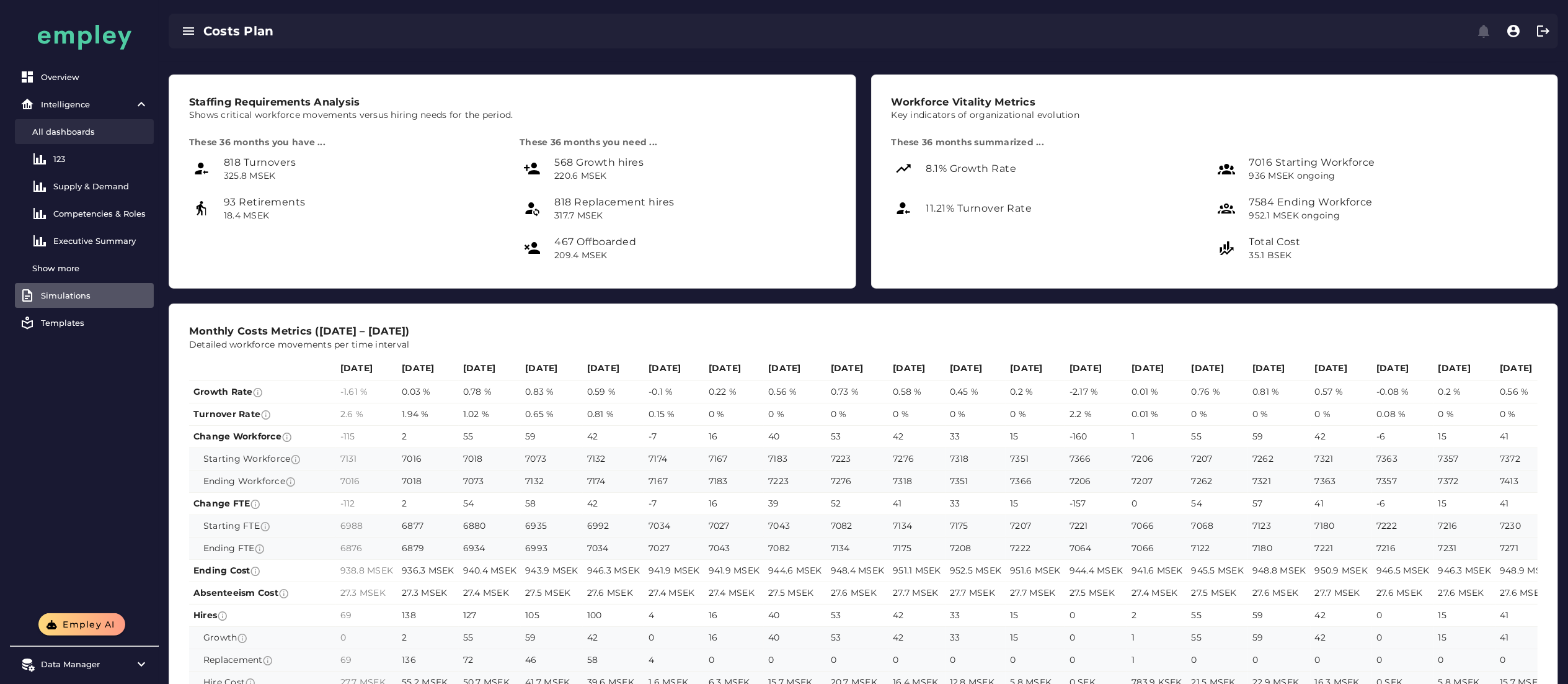
click at [80, 129] on div "All dashboards" at bounding box center [90, 132] width 116 height 10
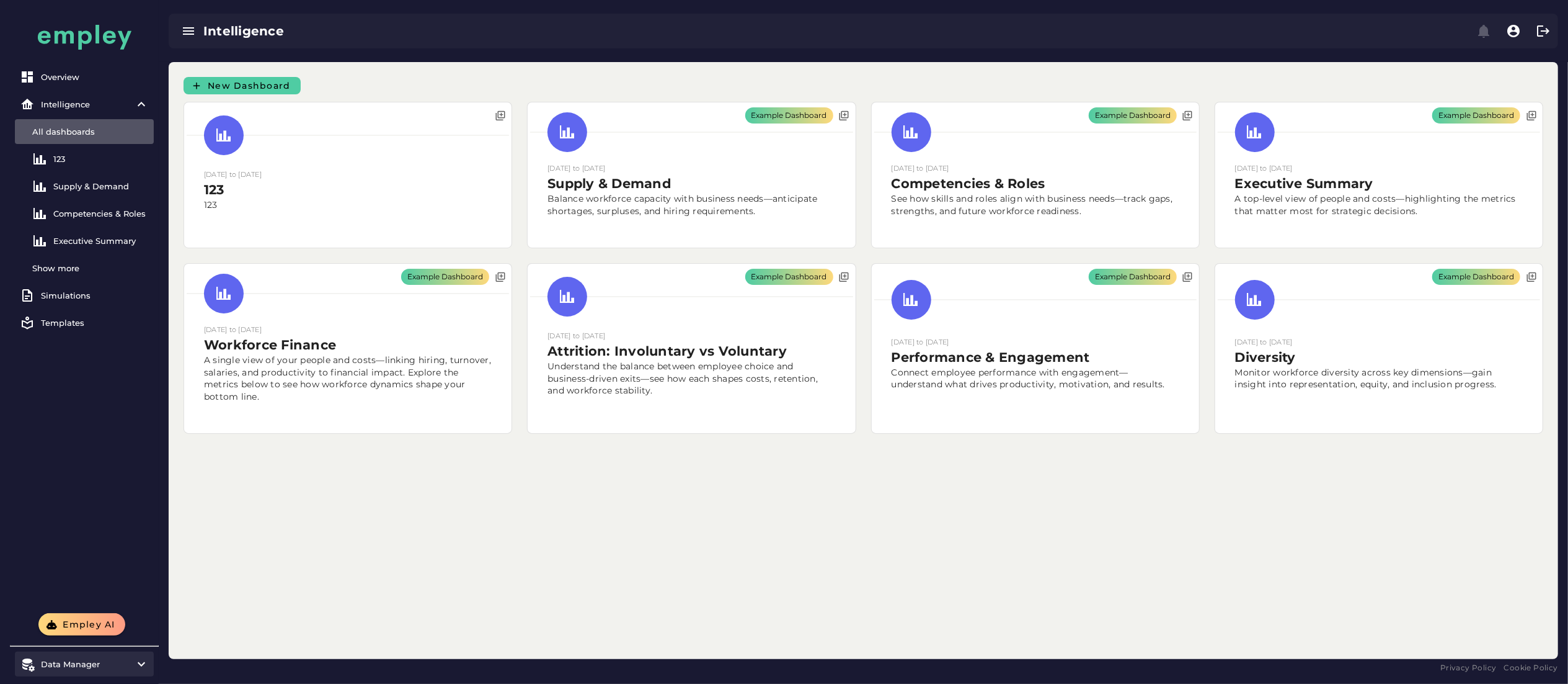
click at [105, 455] on div "Data Manager" at bounding box center [84, 664] width 87 height 10
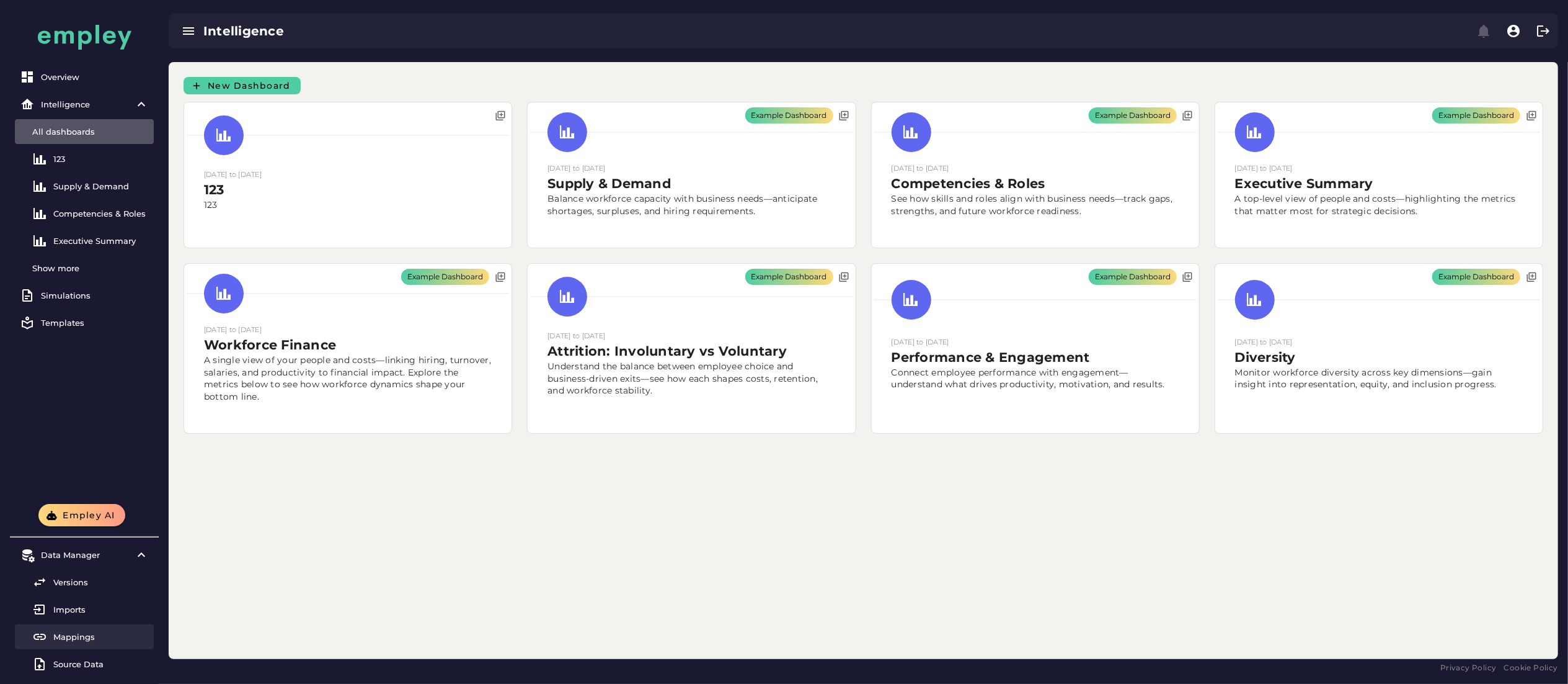
click at [100, 455] on div "Mappings" at bounding box center [101, 637] width 96 height 10
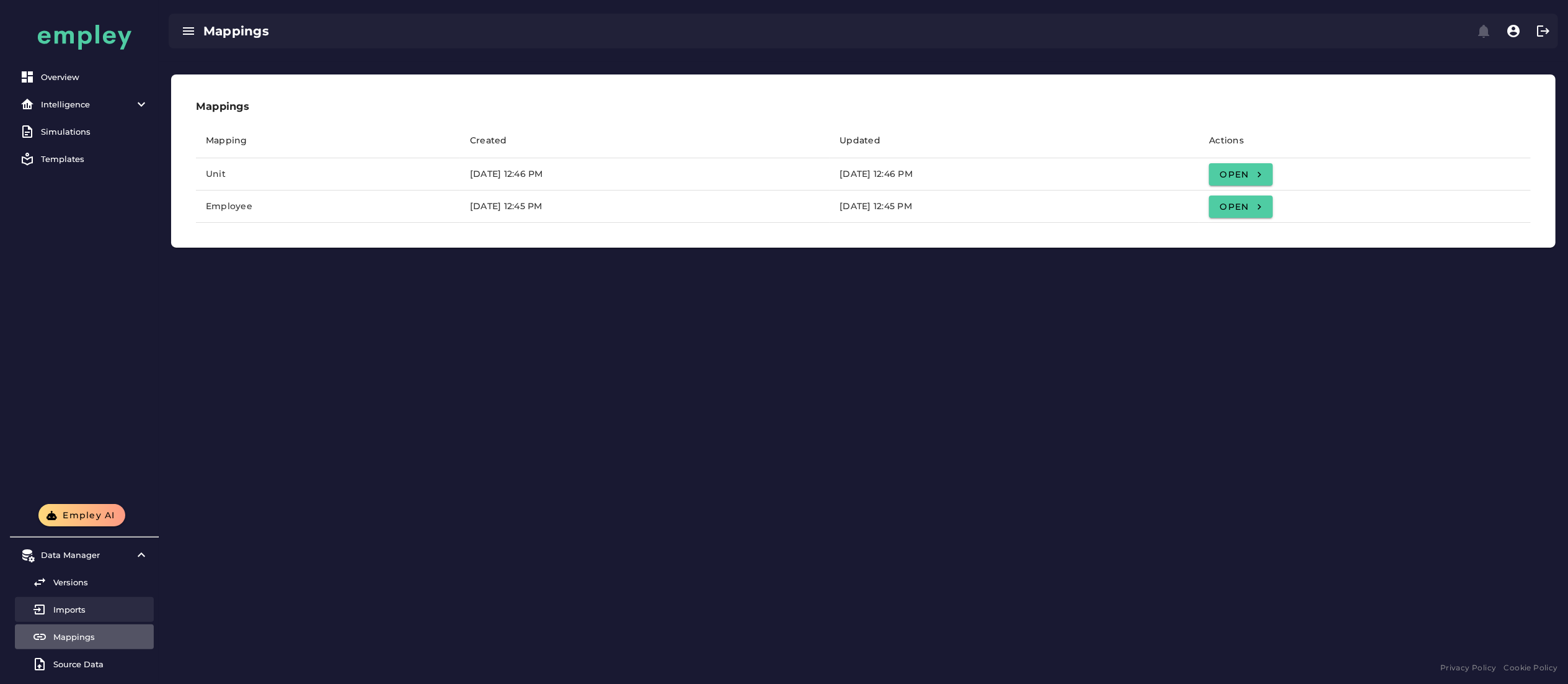
click at [62, 455] on link "Imports" at bounding box center [83, 609] width 138 height 25
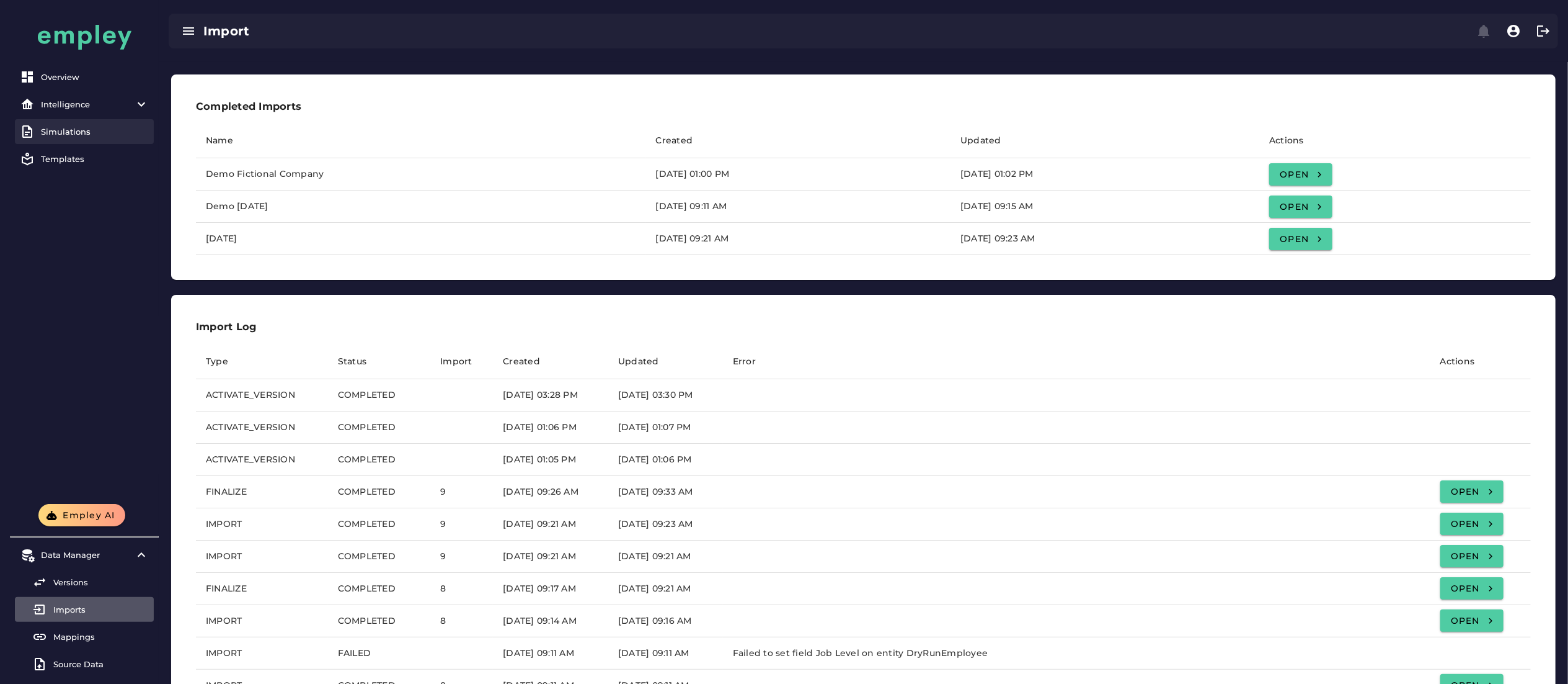
click at [58, 134] on div "Simulations" at bounding box center [94, 132] width 108 height 10
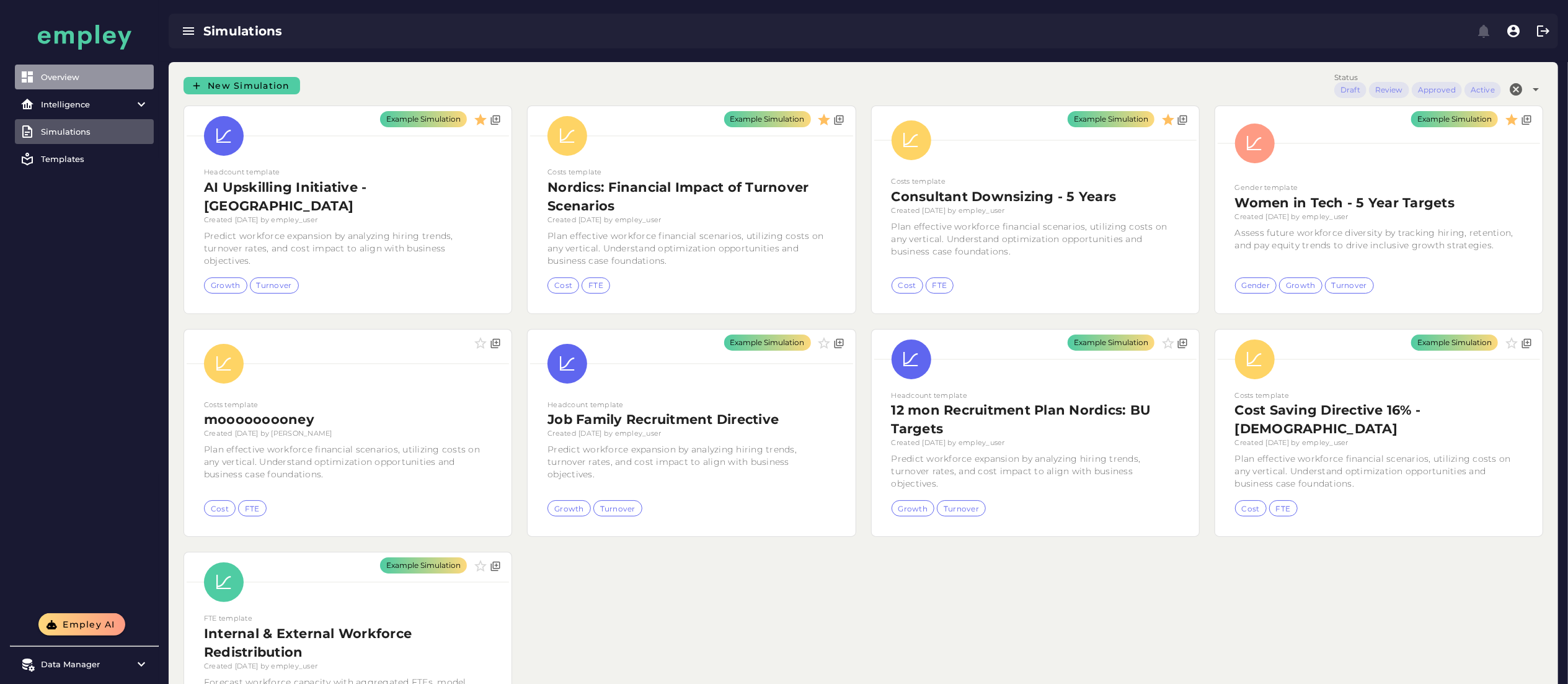
click at [108, 78] on div "Overview" at bounding box center [94, 77] width 108 height 10
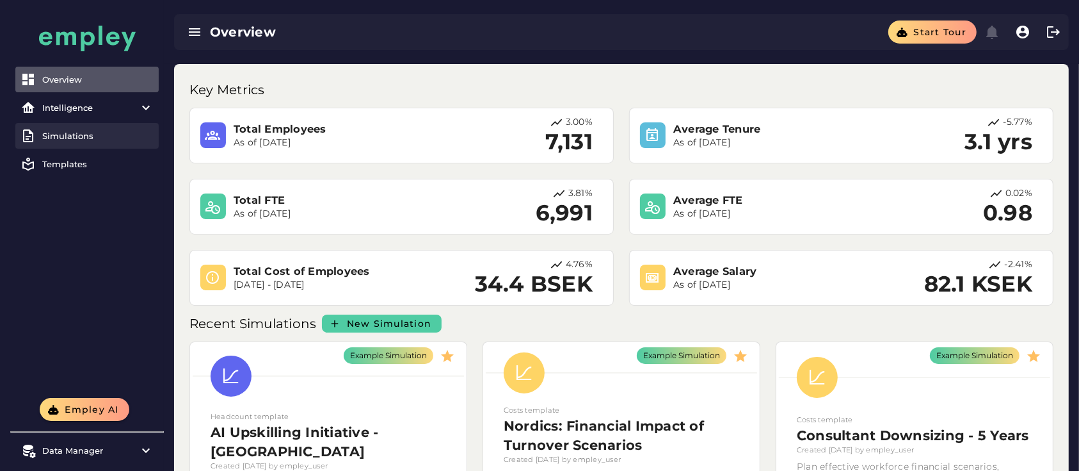
click at [138, 136] on div "Simulations" at bounding box center [97, 136] width 111 height 10
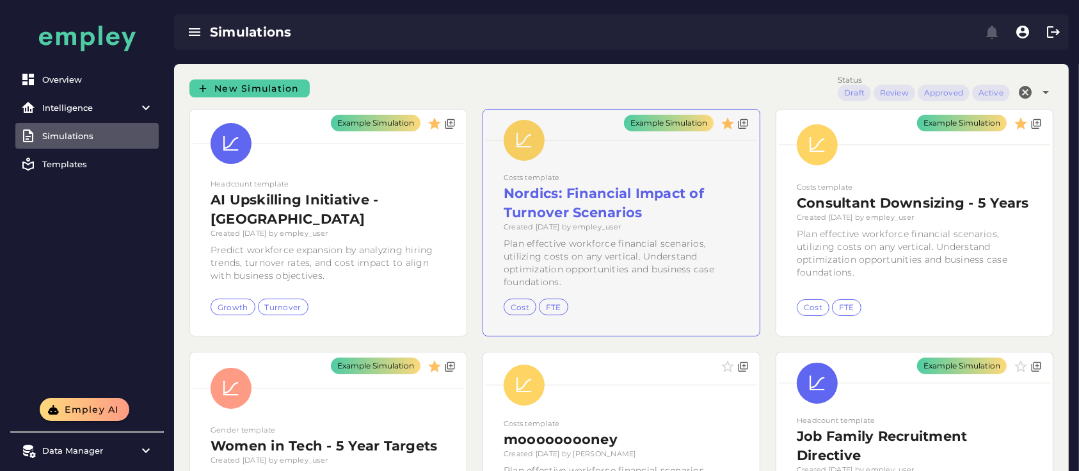
click at [591, 225] on div "Example Simulation" at bounding box center [621, 222] width 277 height 226
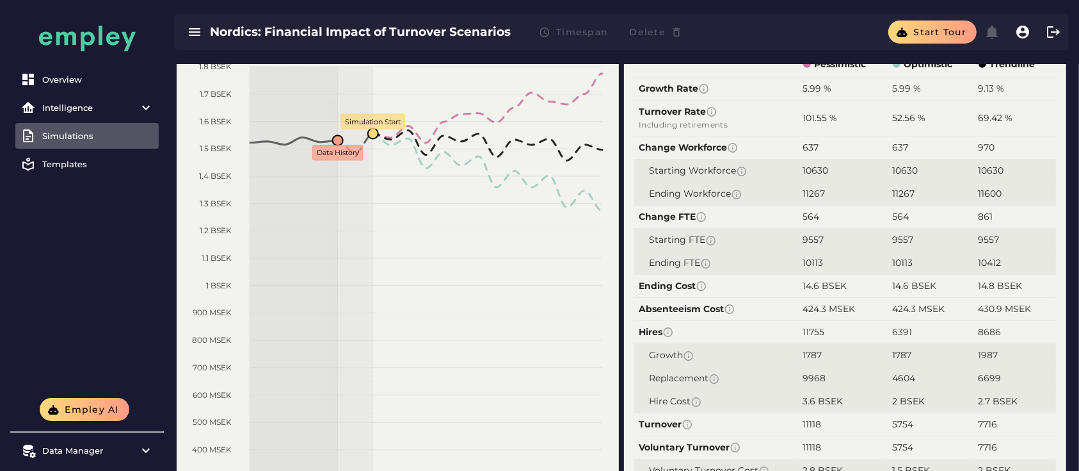
scroll to position [56, 0]
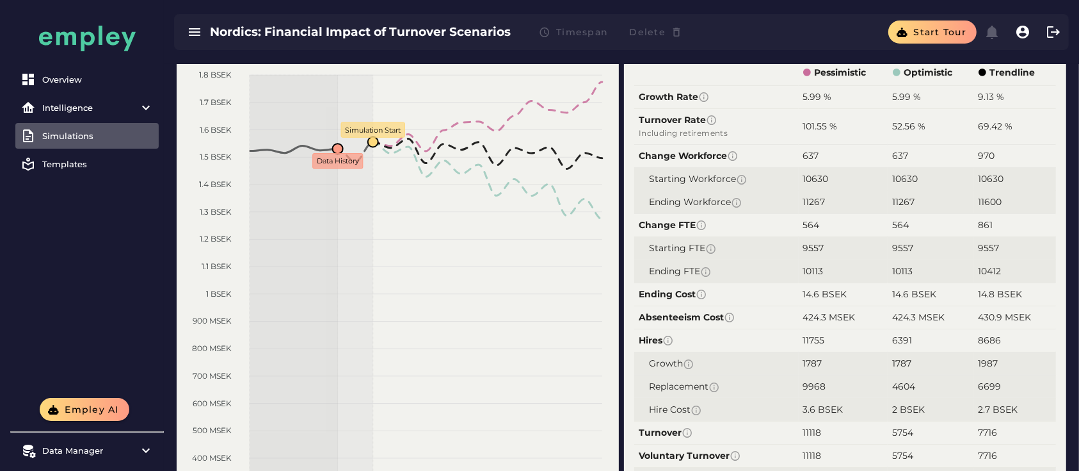
click at [980, 201] on span "11600" at bounding box center [990, 202] width 24 height 12
click at [907, 198] on span "11267" at bounding box center [904, 202] width 22 height 12
click at [805, 203] on span "11267" at bounding box center [815, 202] width 22 height 12
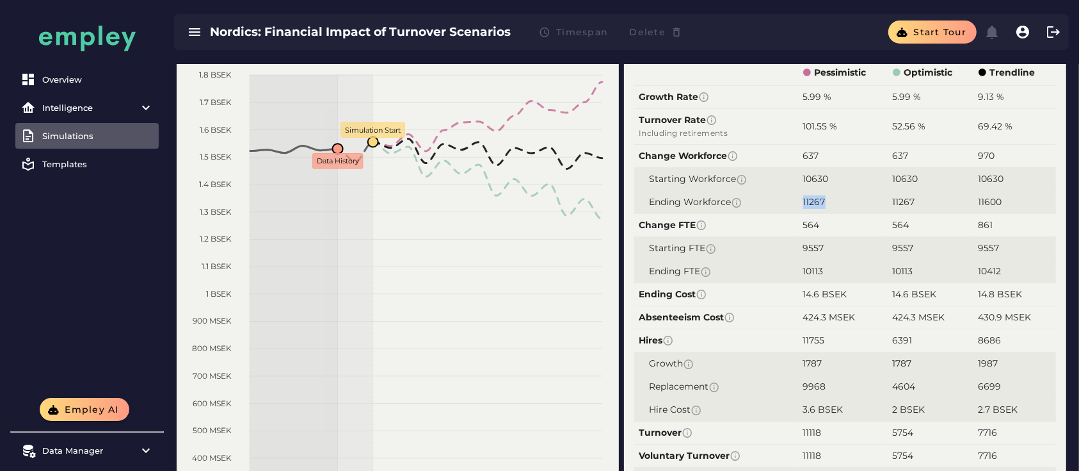
click at [805, 203] on span "11267" at bounding box center [815, 202] width 22 height 12
click at [820, 252] on span "9557" at bounding box center [814, 248] width 21 height 12
click at [894, 343] on span "6391" at bounding box center [903, 340] width 20 height 12
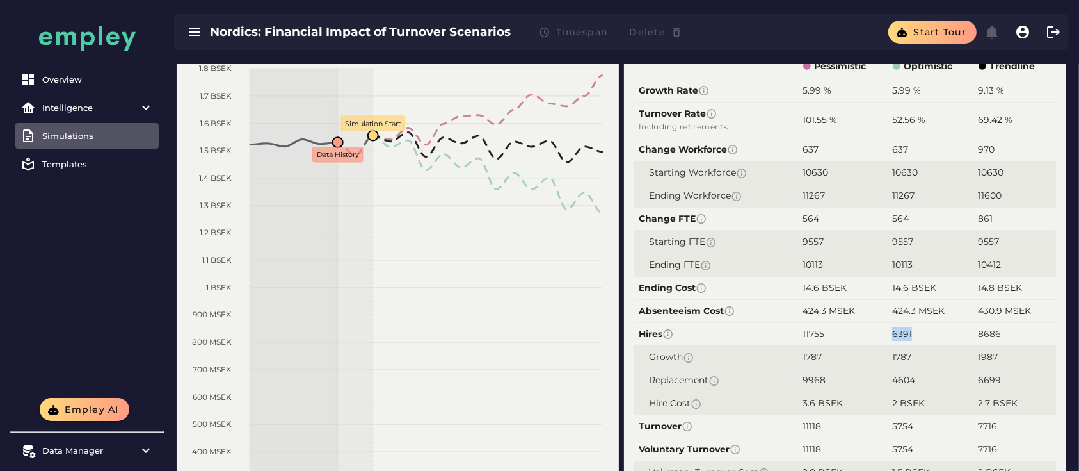
scroll to position [65, 0]
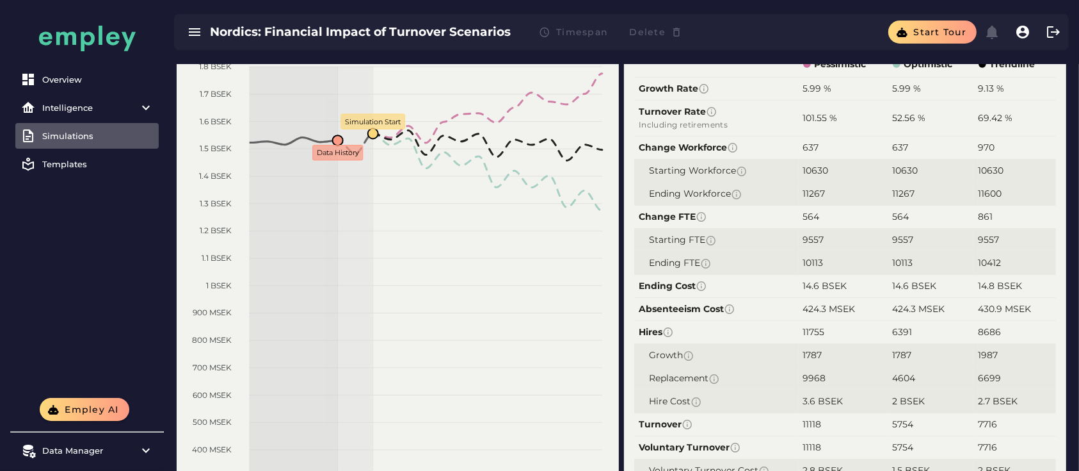
click at [905, 352] on span "1787" at bounding box center [902, 355] width 19 height 12
click at [901, 389] on td "2 BSEK" at bounding box center [931, 400] width 86 height 23
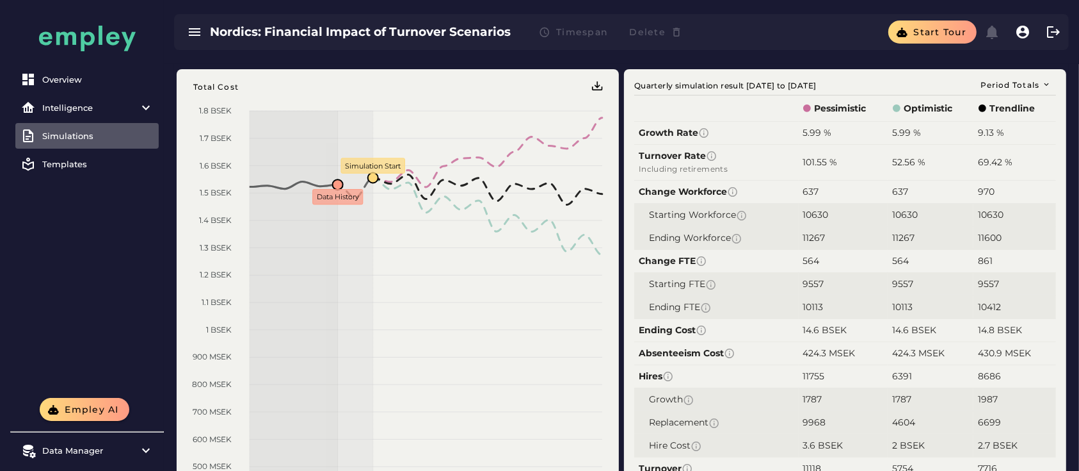
scroll to position [21, 0]
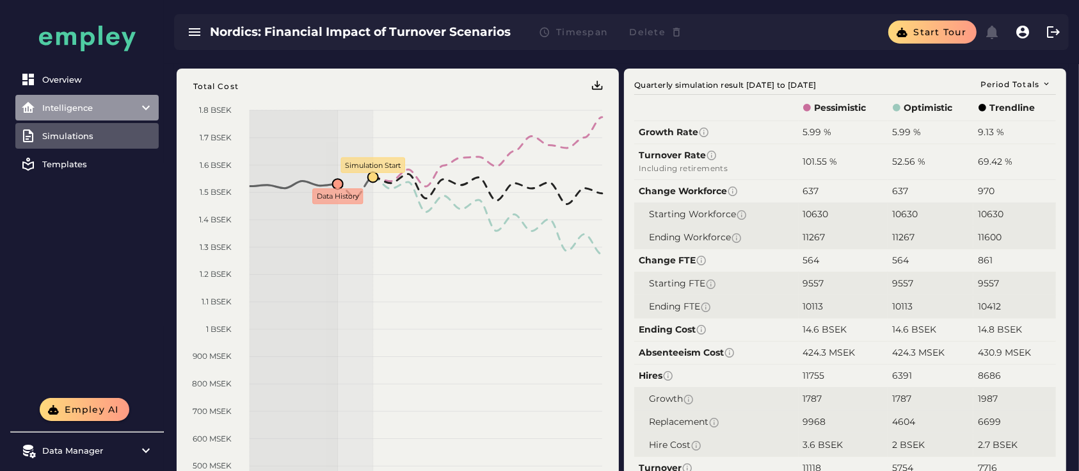
click at [118, 108] on div "Intelligence" at bounding box center [87, 107] width 90 height 10
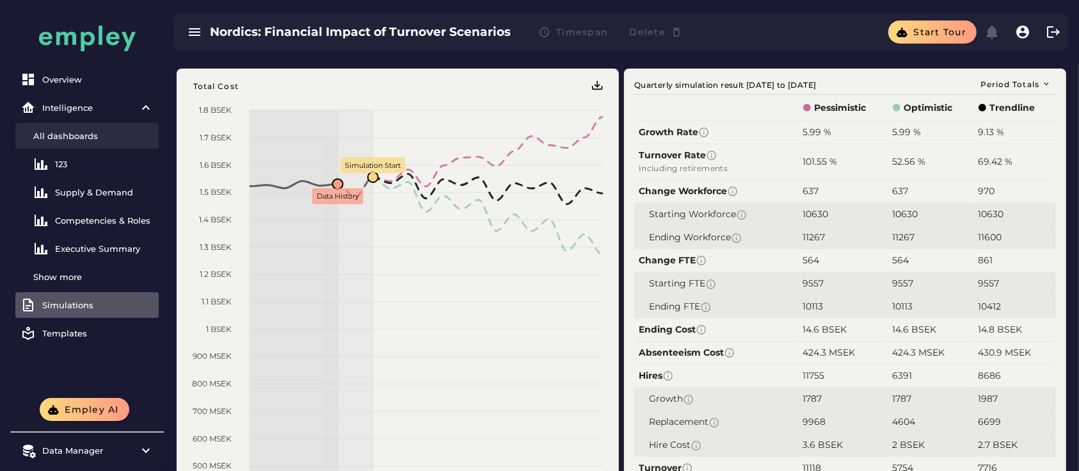
click at [87, 138] on div "All dashboards" at bounding box center [93, 136] width 120 height 10
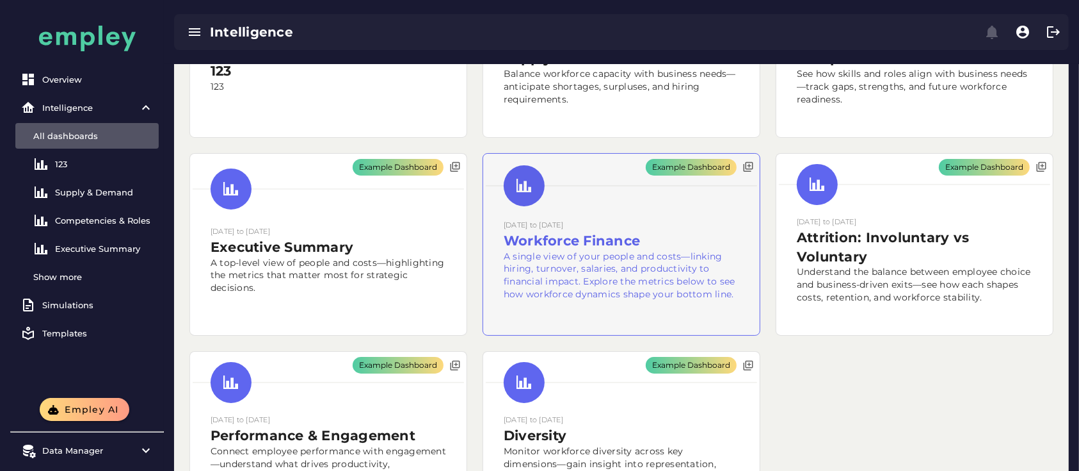
scroll to position [141, 0]
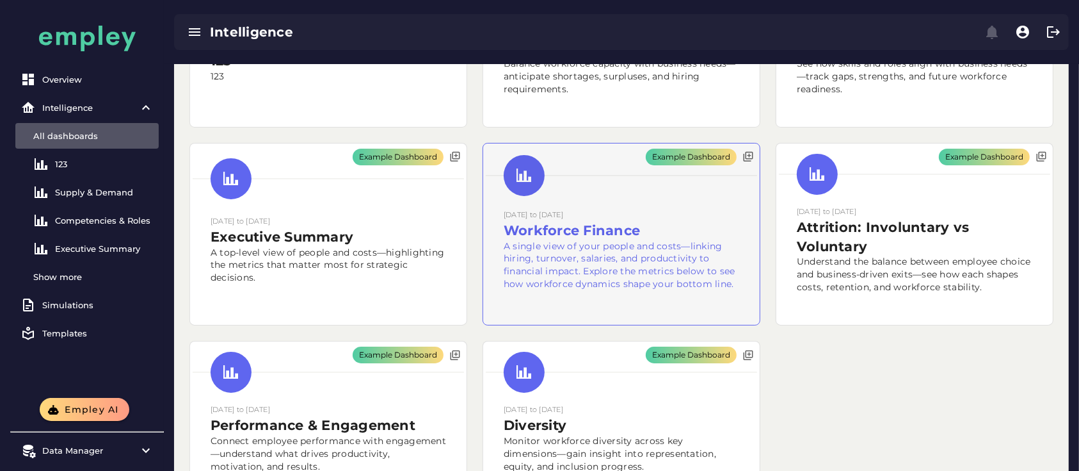
click at [598, 254] on div "Example Dashboard" at bounding box center [621, 234] width 277 height 182
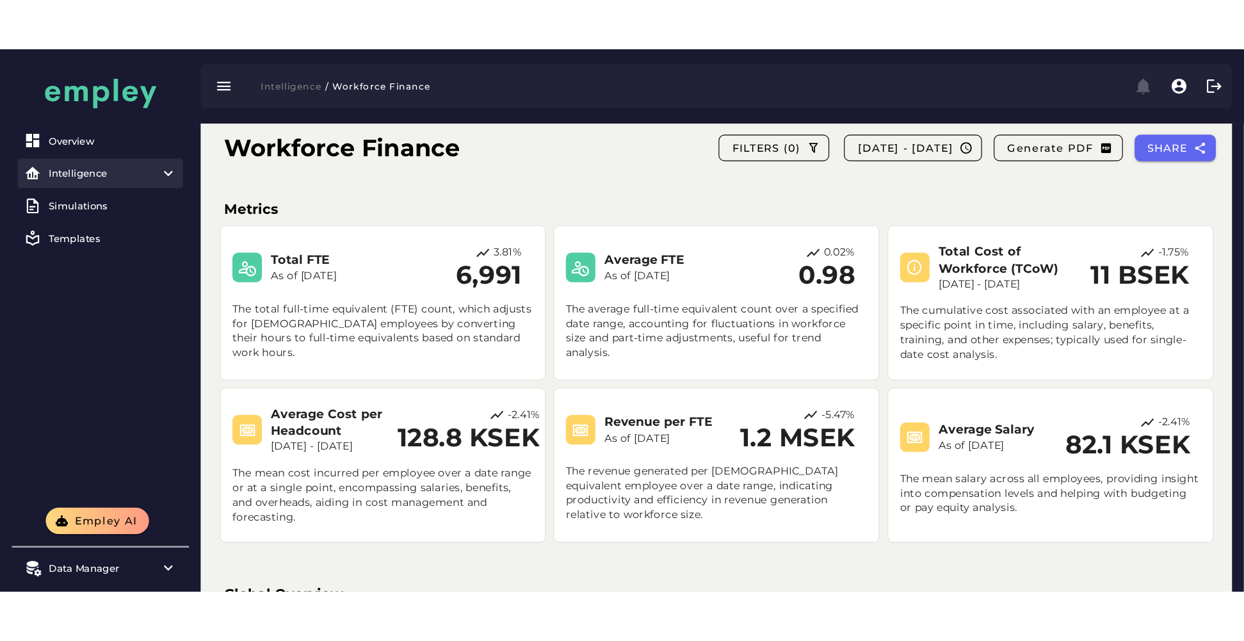
scroll to position [49, 0]
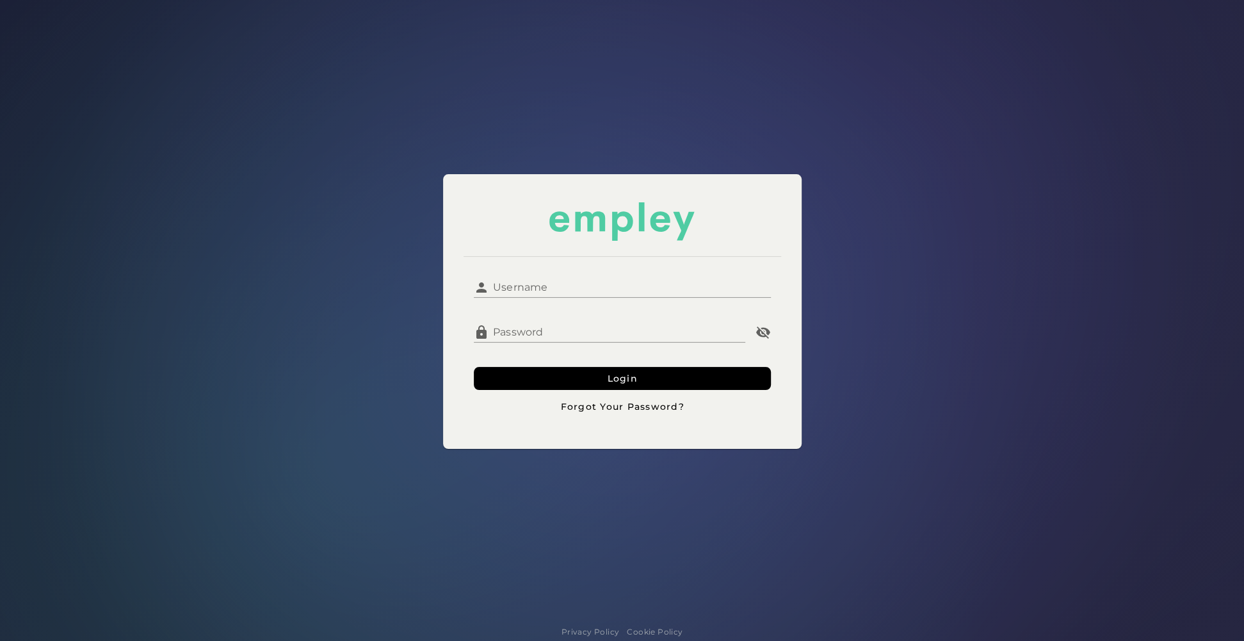
click at [518, 281] on input "Username" at bounding box center [630, 282] width 282 height 31
type input "**********"
click at [507, 363] on form "**********" at bounding box center [622, 342] width 297 height 151
click at [496, 380] on button "Login" at bounding box center [622, 378] width 297 height 23
